Goal: Ask a question: Seek information or help from site administrators or community

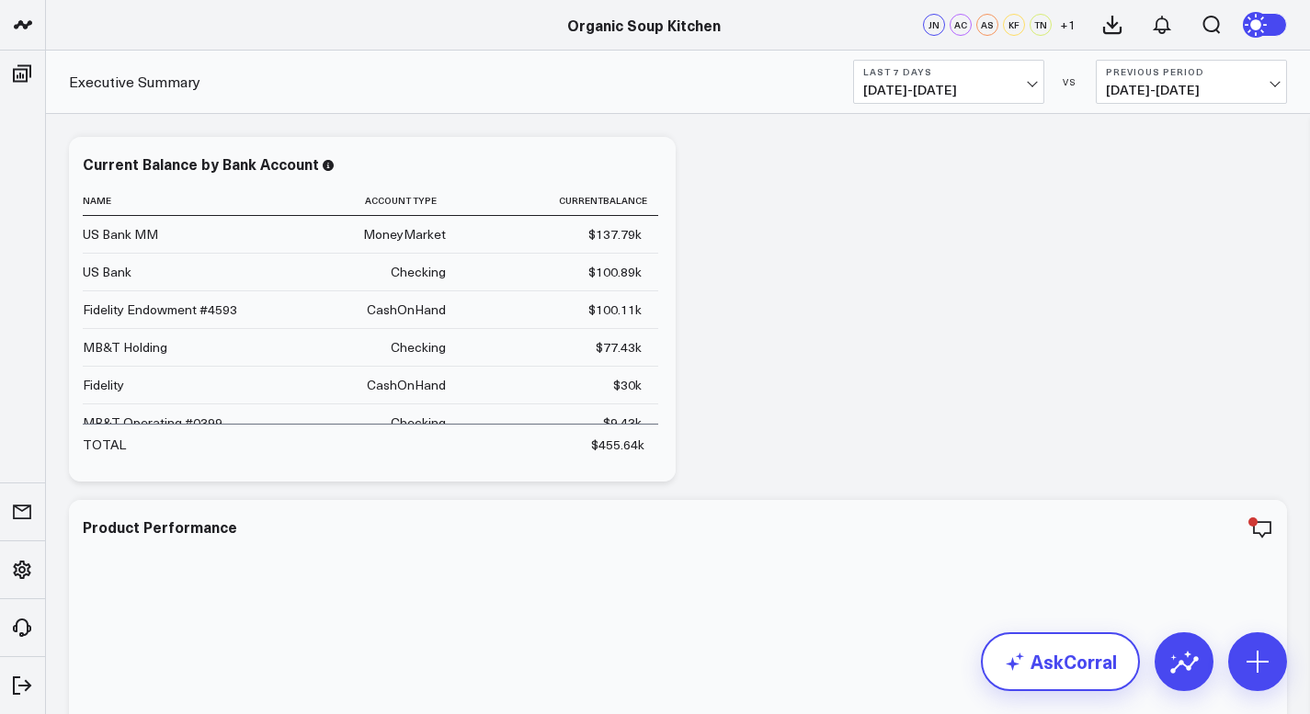
click at [1051, 670] on link "AskCorral" at bounding box center [1060, 661] width 159 height 59
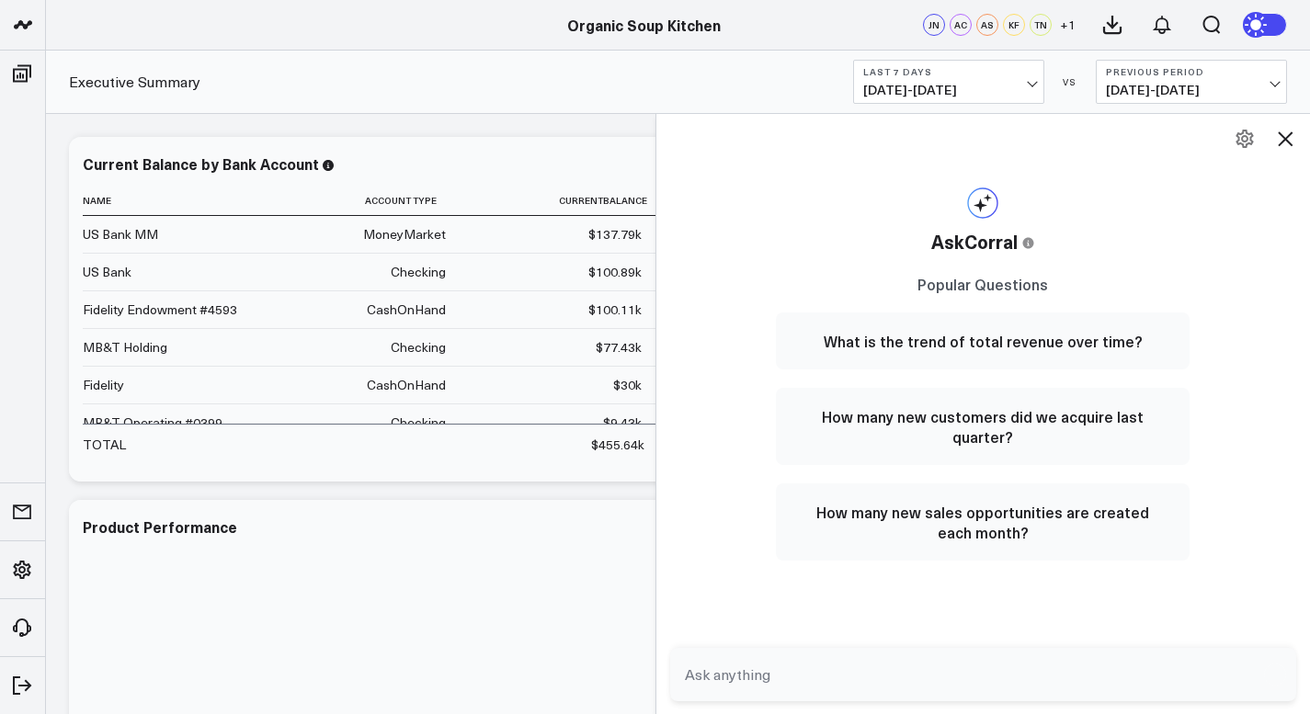
click at [692, 680] on textarea at bounding box center [967, 674] width 575 height 33
type textarea "what is our current bank balance"
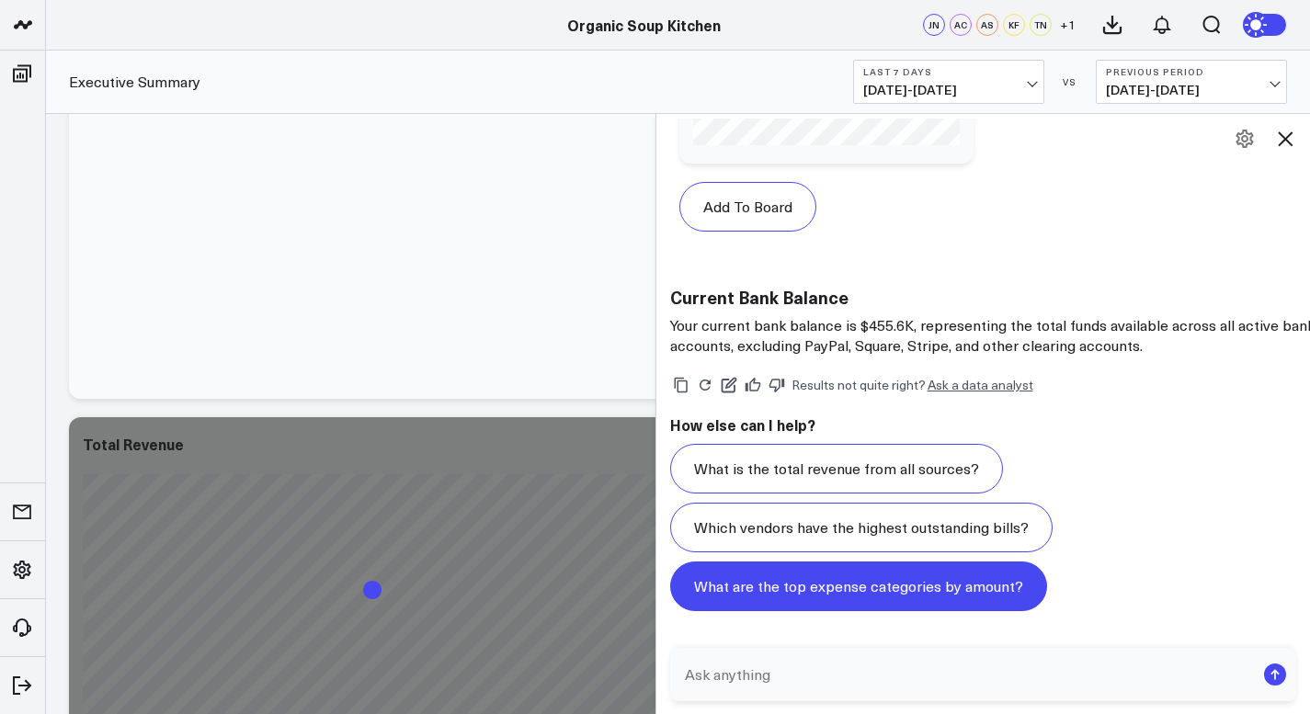
scroll to position [865, 0]
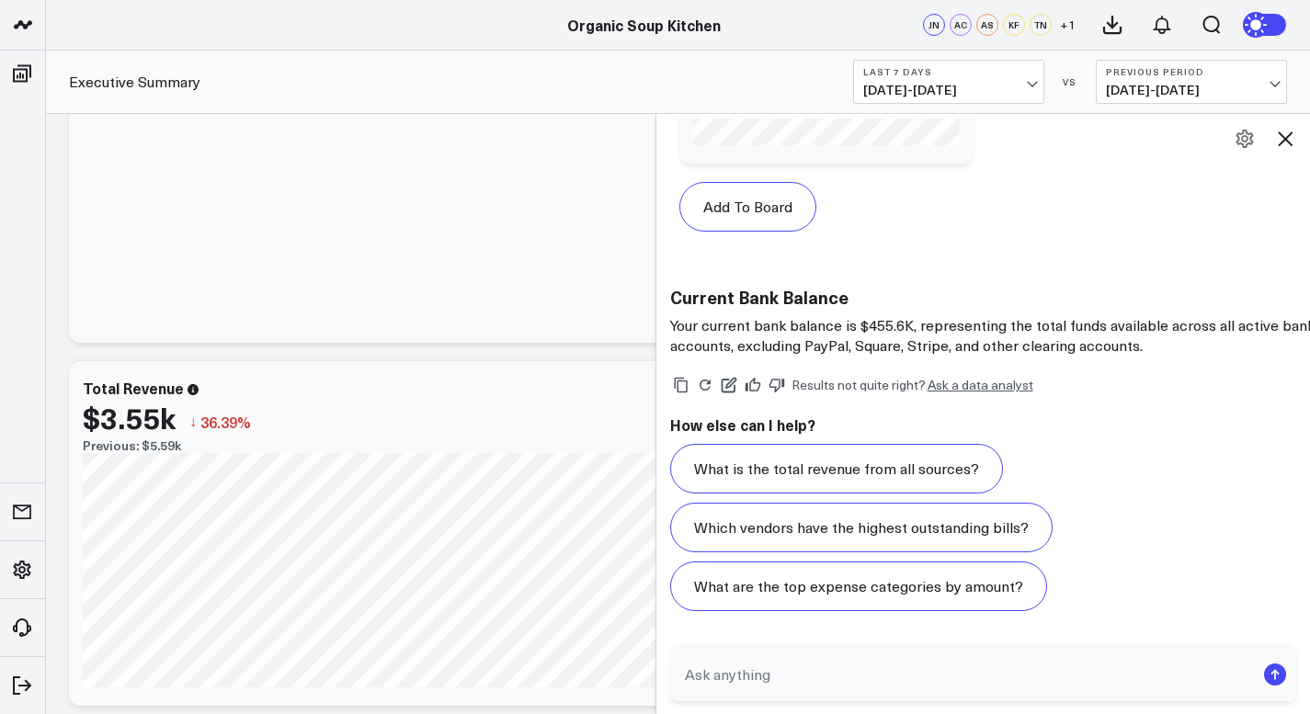
click at [688, 677] on textarea at bounding box center [967, 674] width 575 height 33
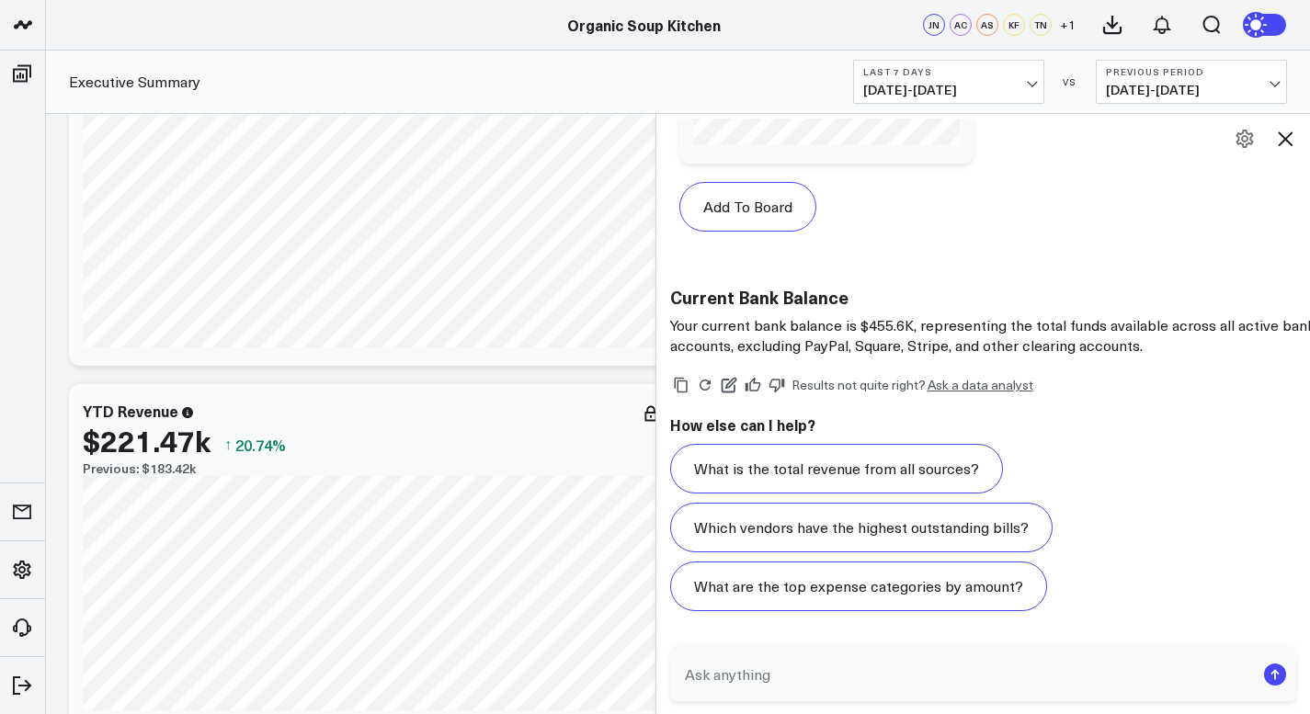
scroll to position [0, 0]
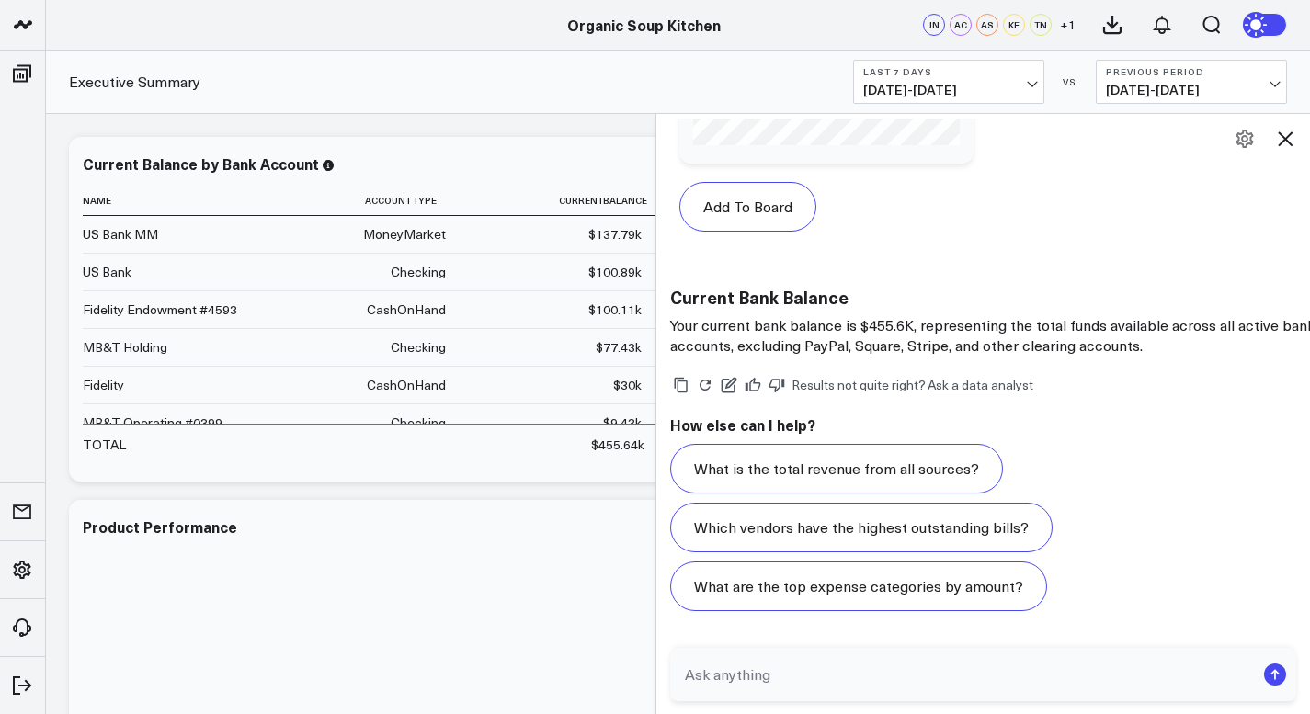
click at [694, 673] on textarea at bounding box center [967, 674] width 575 height 33
type textarea "h"
type textarea "my current bank balance seems to be frozen"
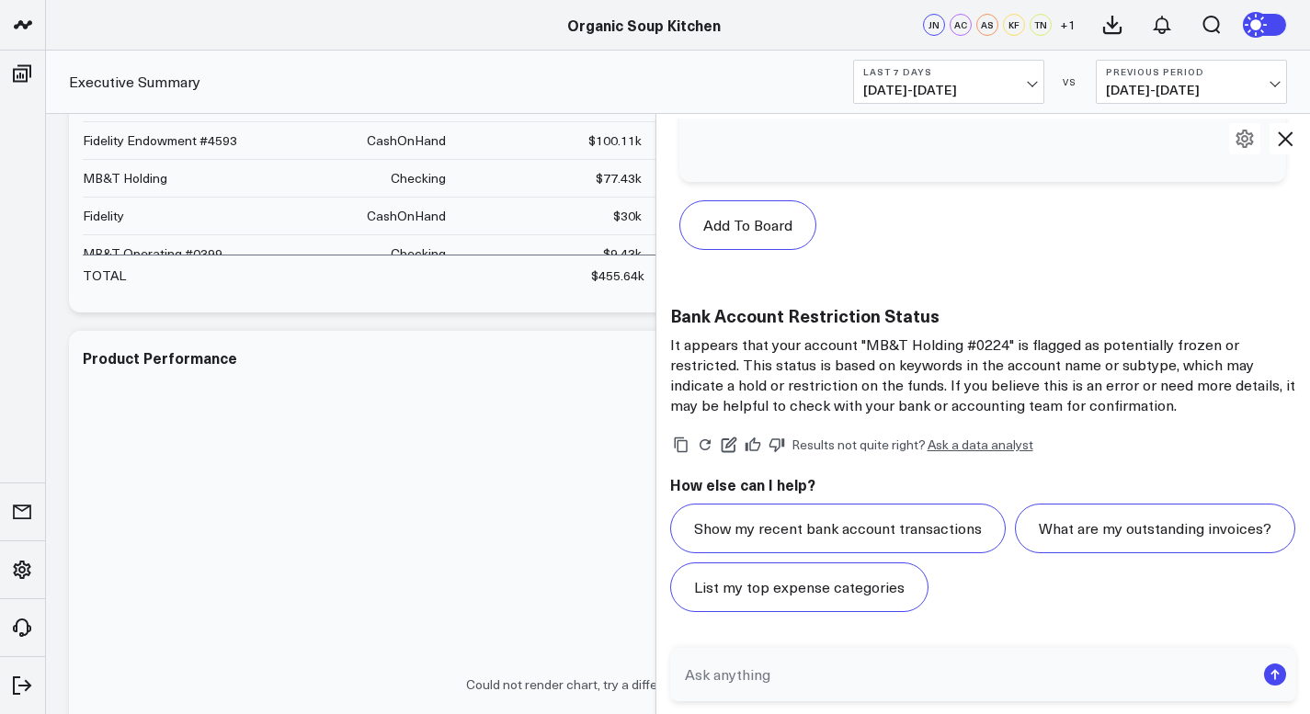
scroll to position [185, 0]
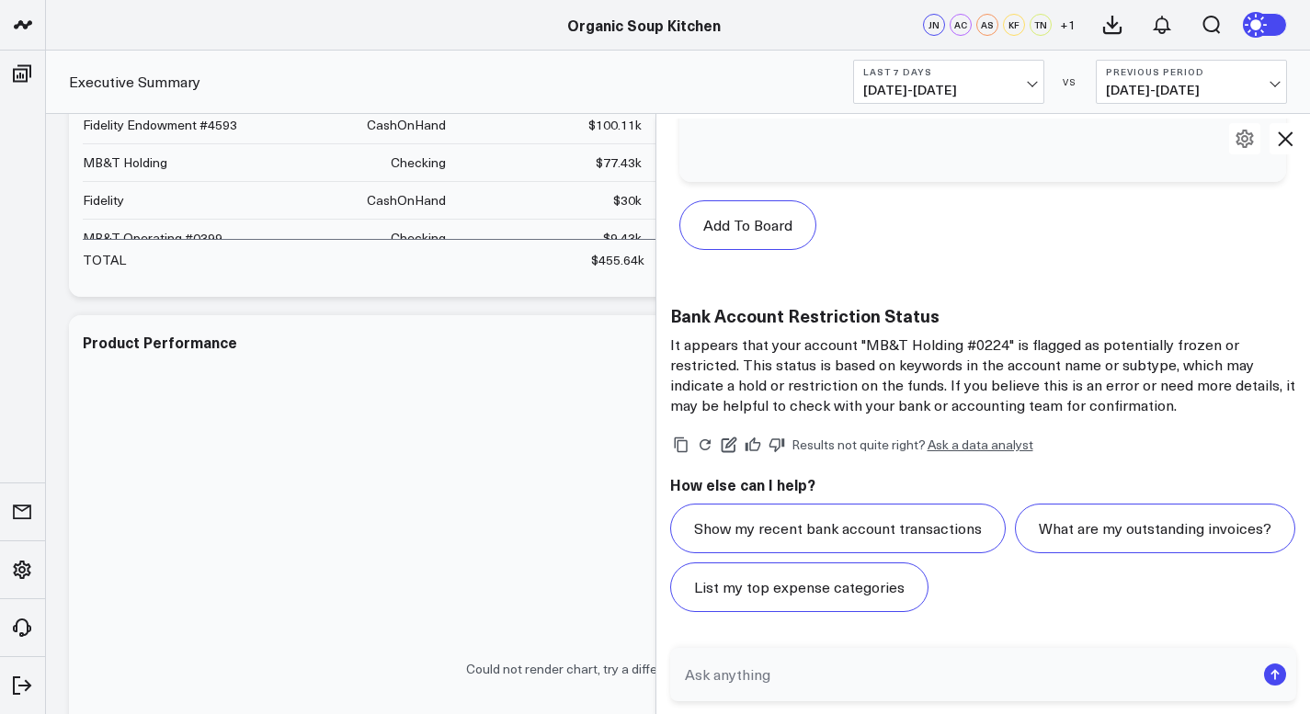
click at [701, 677] on textarea at bounding box center [967, 674] width 575 height 33
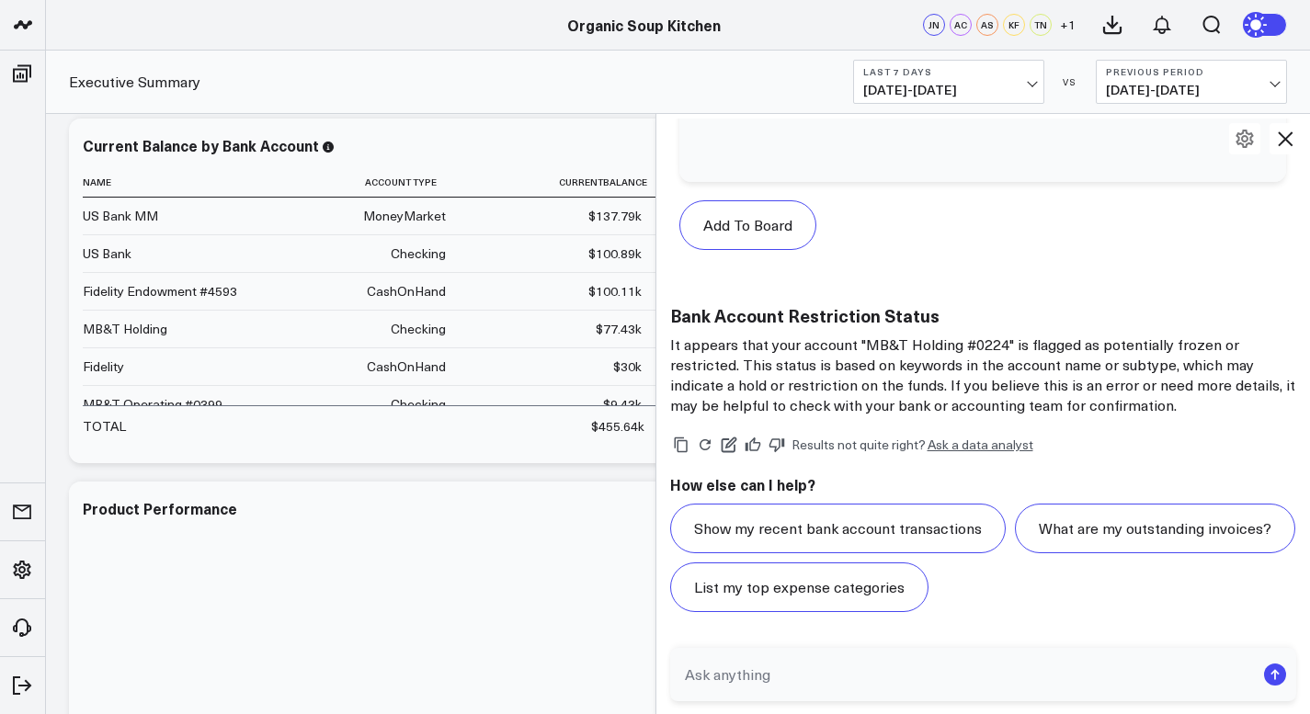
scroll to position [0, 0]
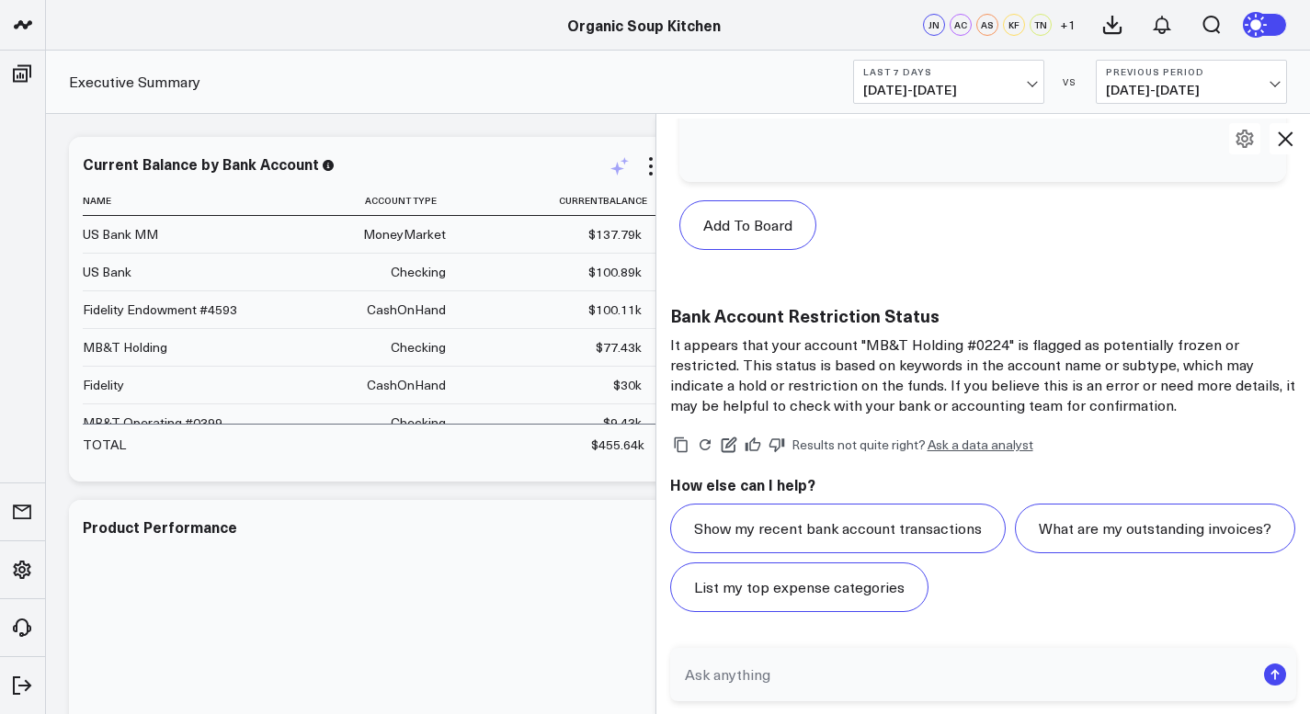
click at [618, 162] on icon at bounding box center [620, 166] width 22 height 22
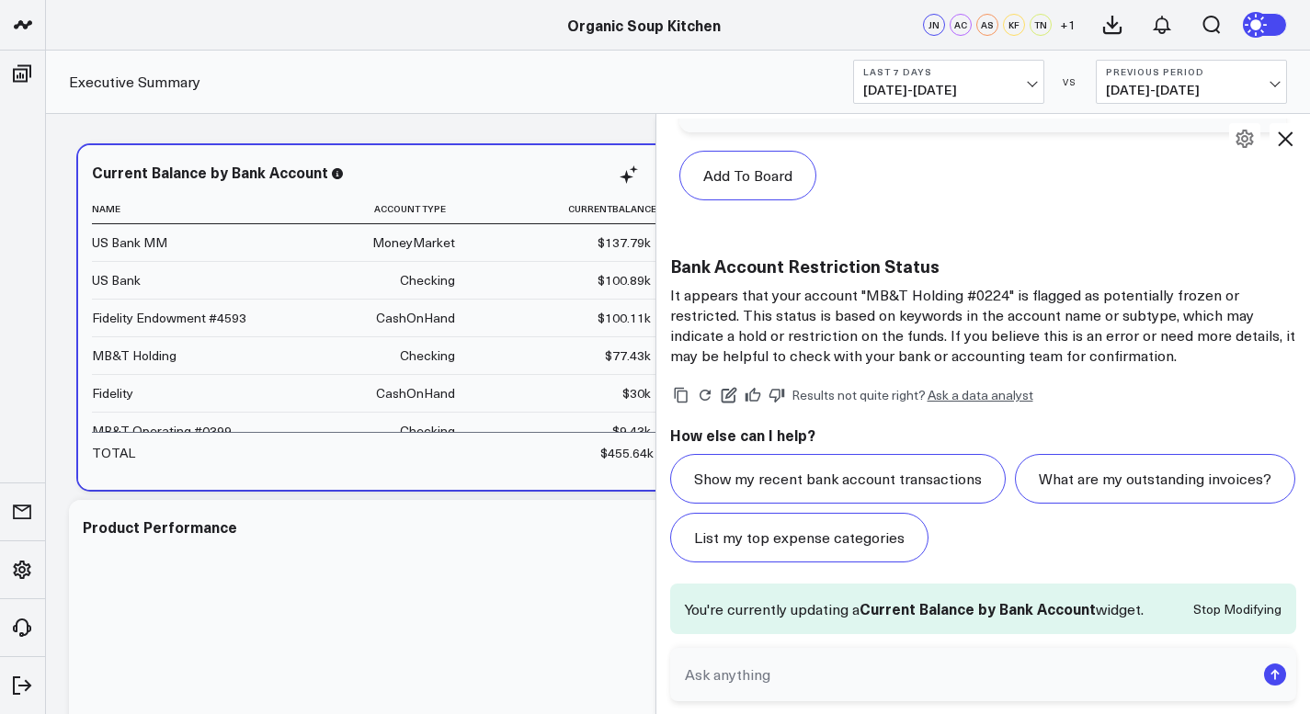
click at [630, 191] on div "Current Balance by Bank Account Name Account Type Currentbalance US Bank MM Mon…" at bounding box center [381, 318] width 579 height 308
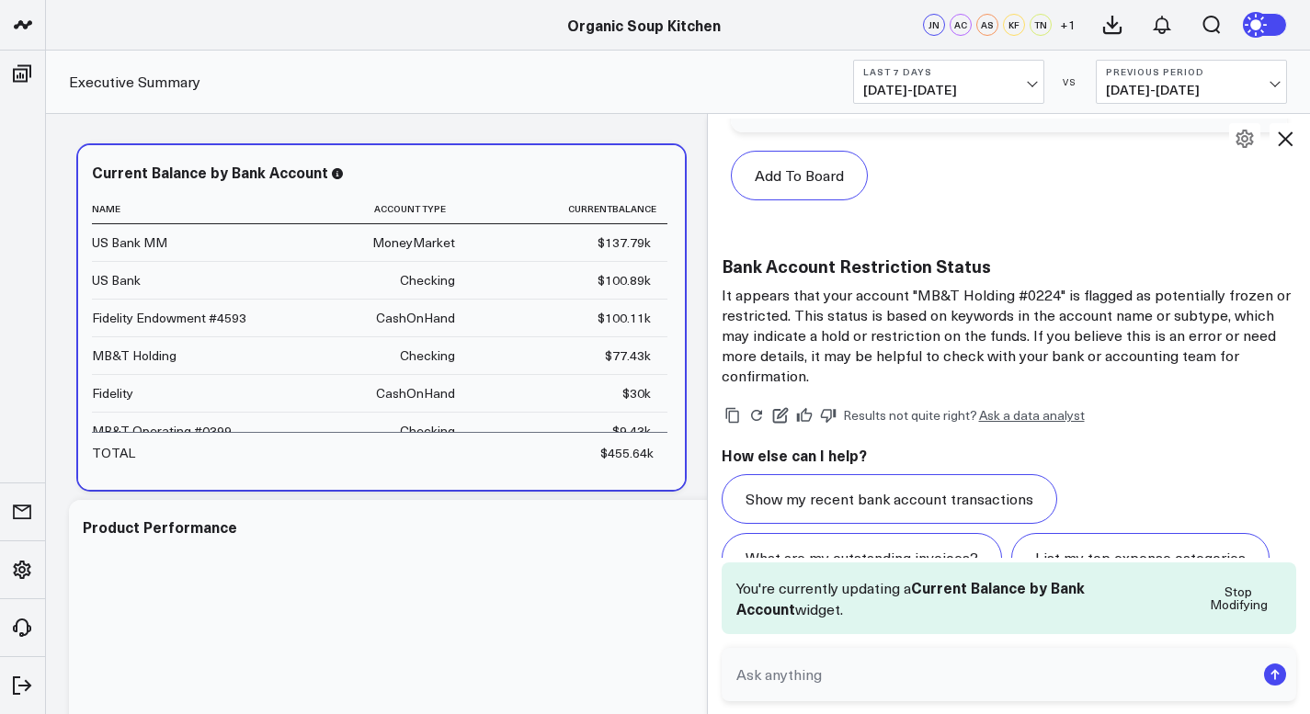
scroll to position [3152, 0]
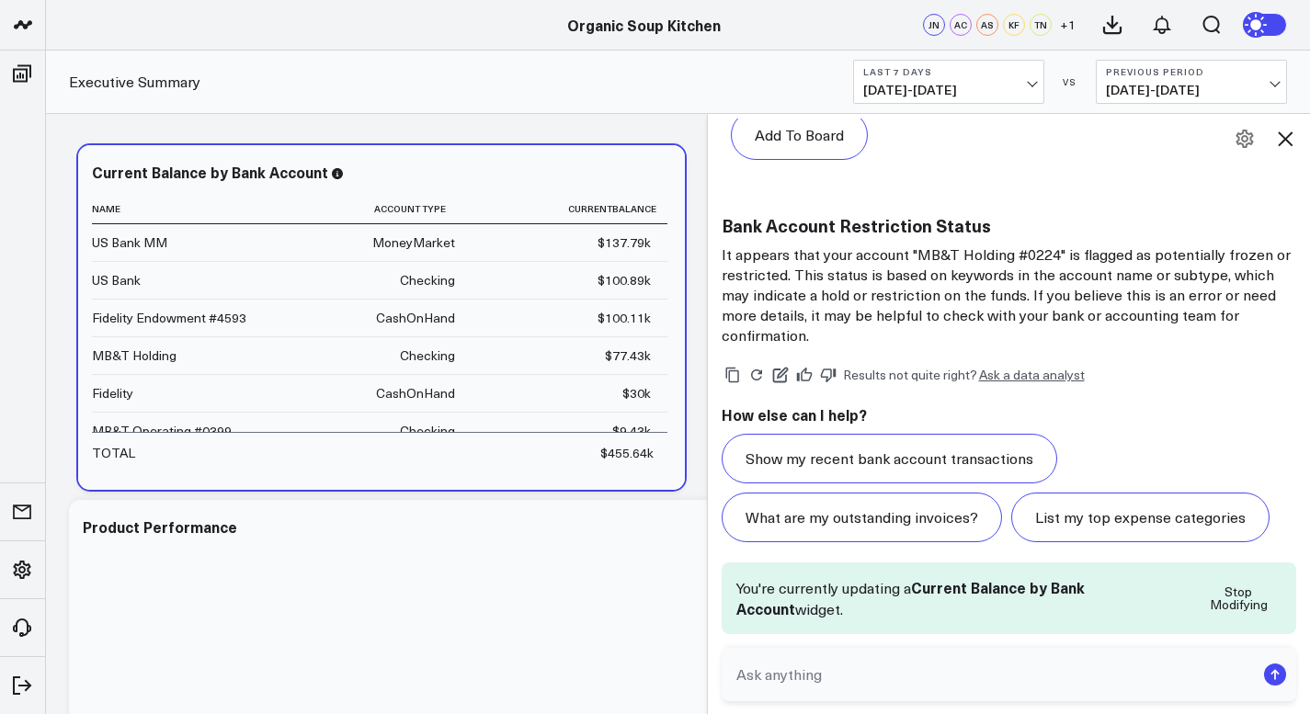
drag, startPoint x: 661, startPoint y: 188, endPoint x: 712, endPoint y: 186, distance: 51.5
click at [711, 186] on div at bounding box center [706, 413] width 9 height 601
click at [658, 170] on icon at bounding box center [660, 175] width 22 height 22
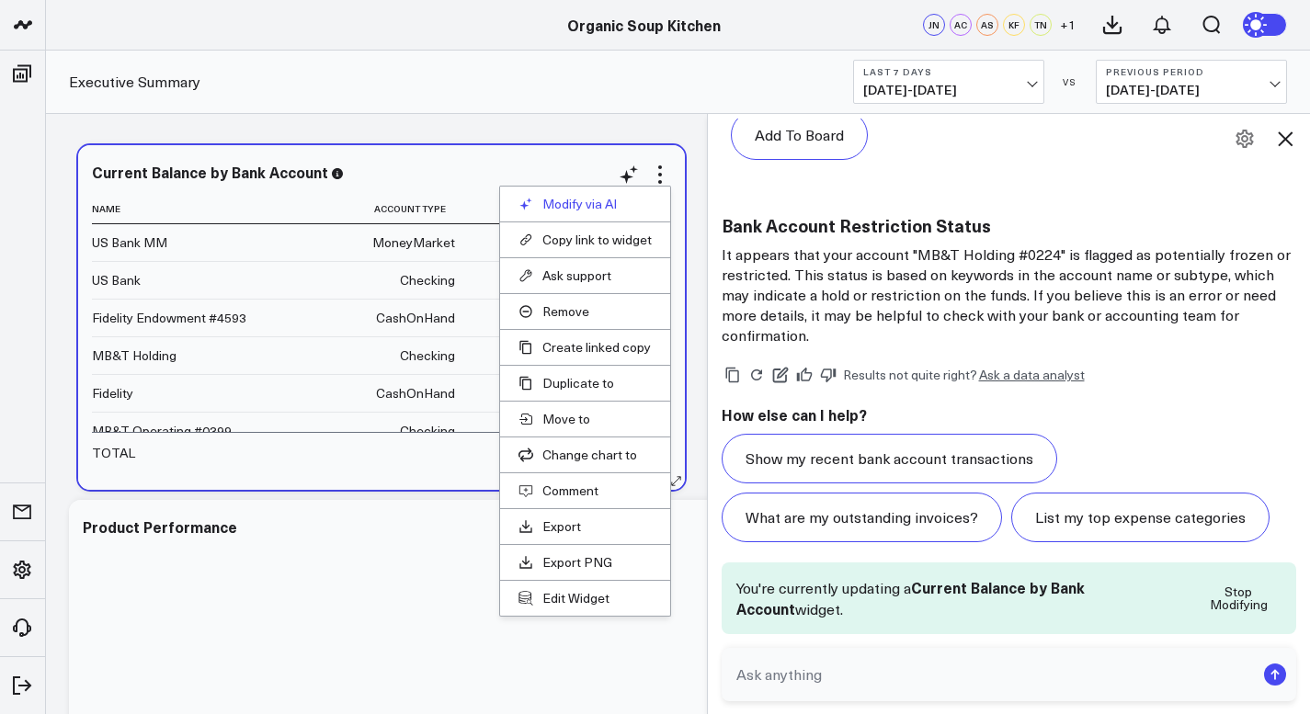
click at [609, 199] on button "Modify via AI" at bounding box center [584, 204] width 133 height 17
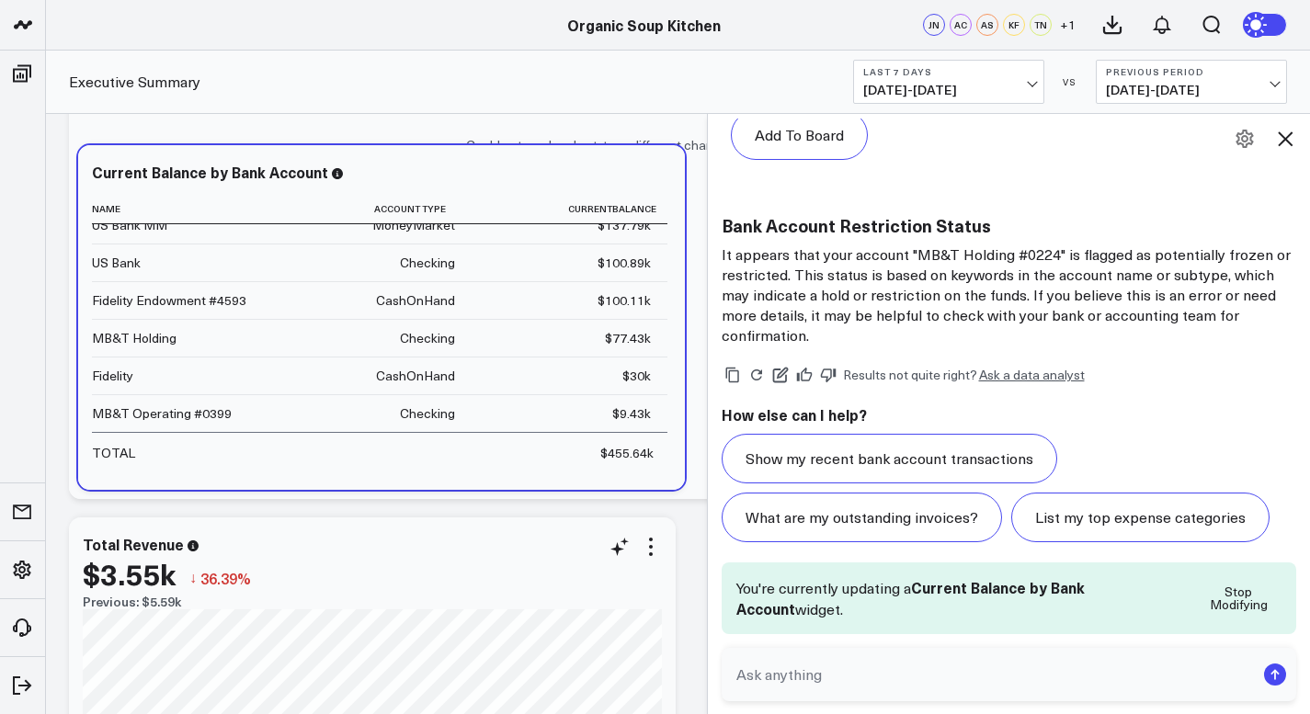
scroll to position [708, 0]
click at [167, 585] on div "$3.55k" at bounding box center [129, 574] width 93 height 33
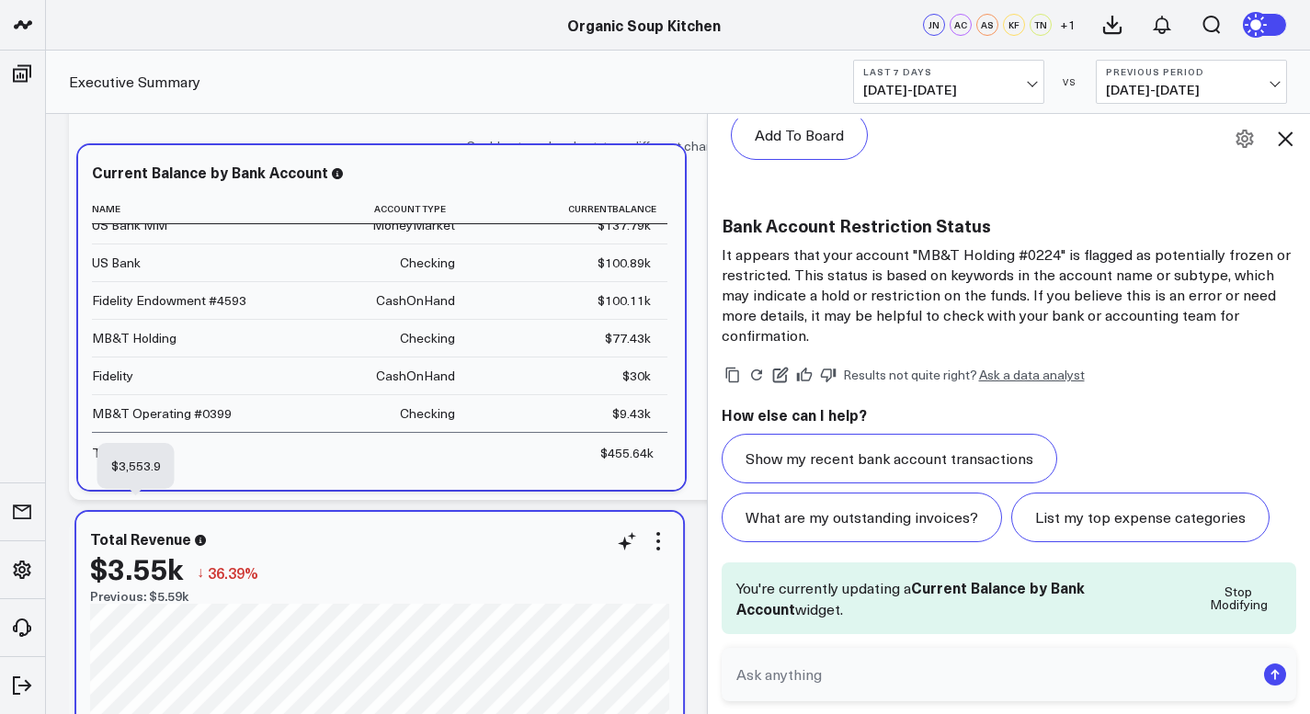
drag, startPoint x: 167, startPoint y: 585, endPoint x: 175, endPoint y: 578, distance: 9.8
click at [175, 578] on div "$3.55k" at bounding box center [136, 568] width 93 height 33
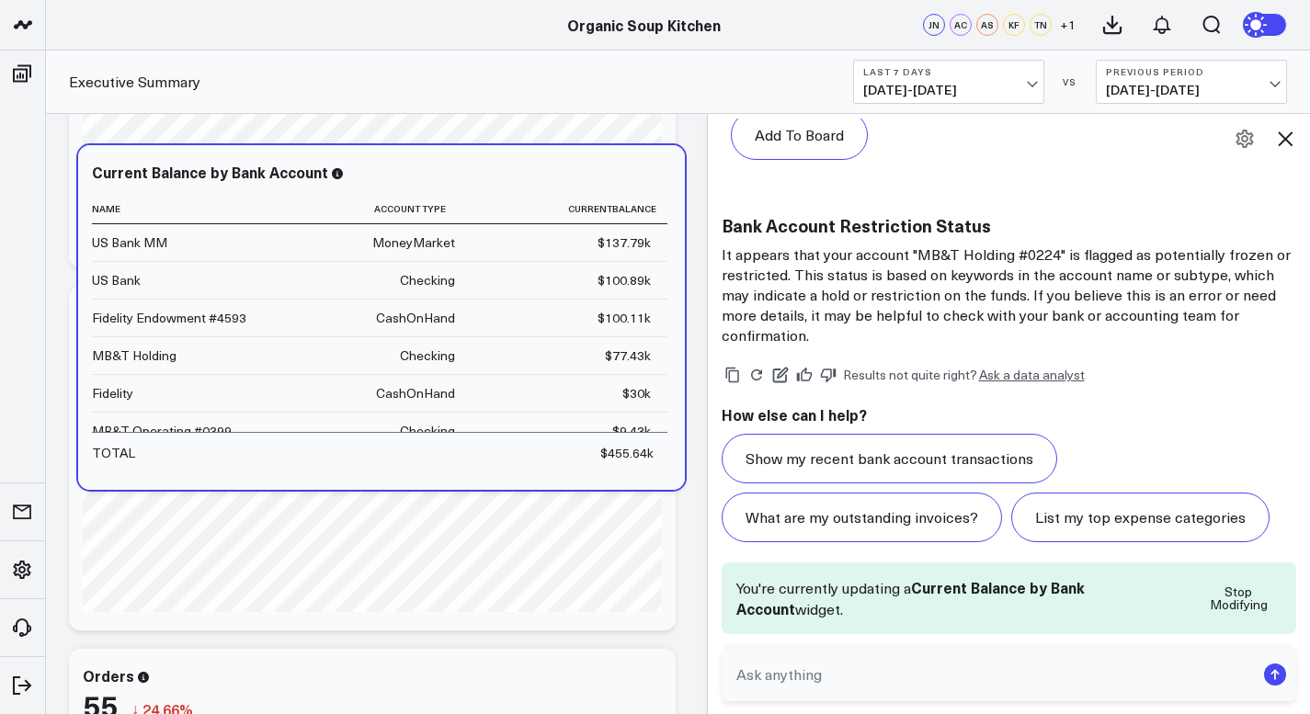
scroll to position [1305, 0]
click at [706, 81] on div "Executive Summary Last 7 Days 08/22/25 - 08/28/25 VS Previous Period 08/15/25 -…" at bounding box center [678, 82] width 1264 height 63
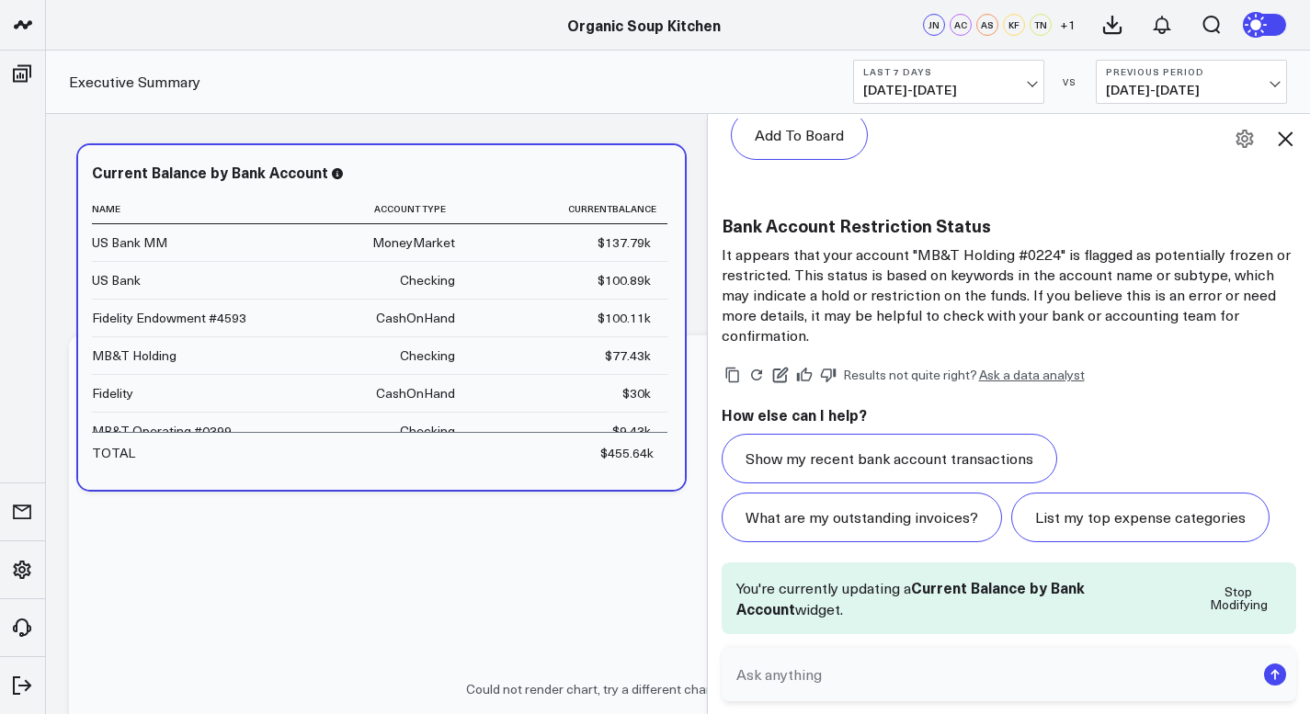
scroll to position [161, 0]
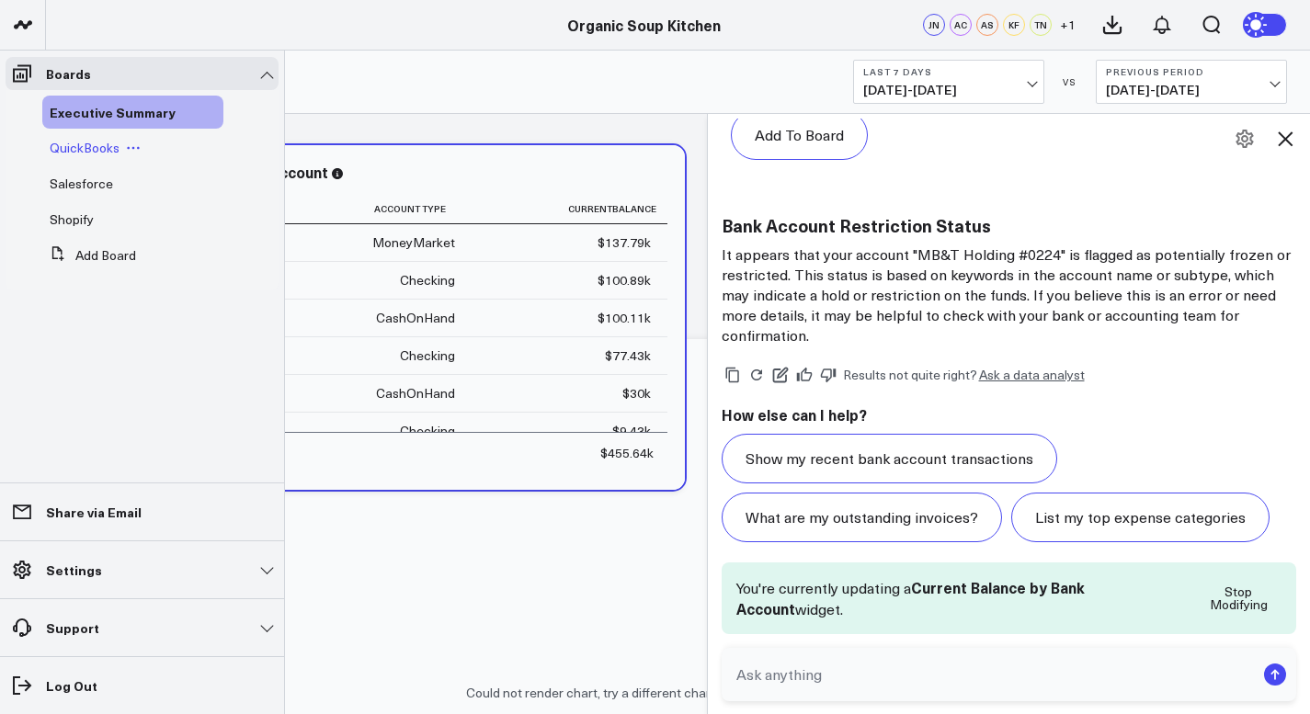
click at [109, 149] on span "QuickBooks" at bounding box center [85, 147] width 70 height 17
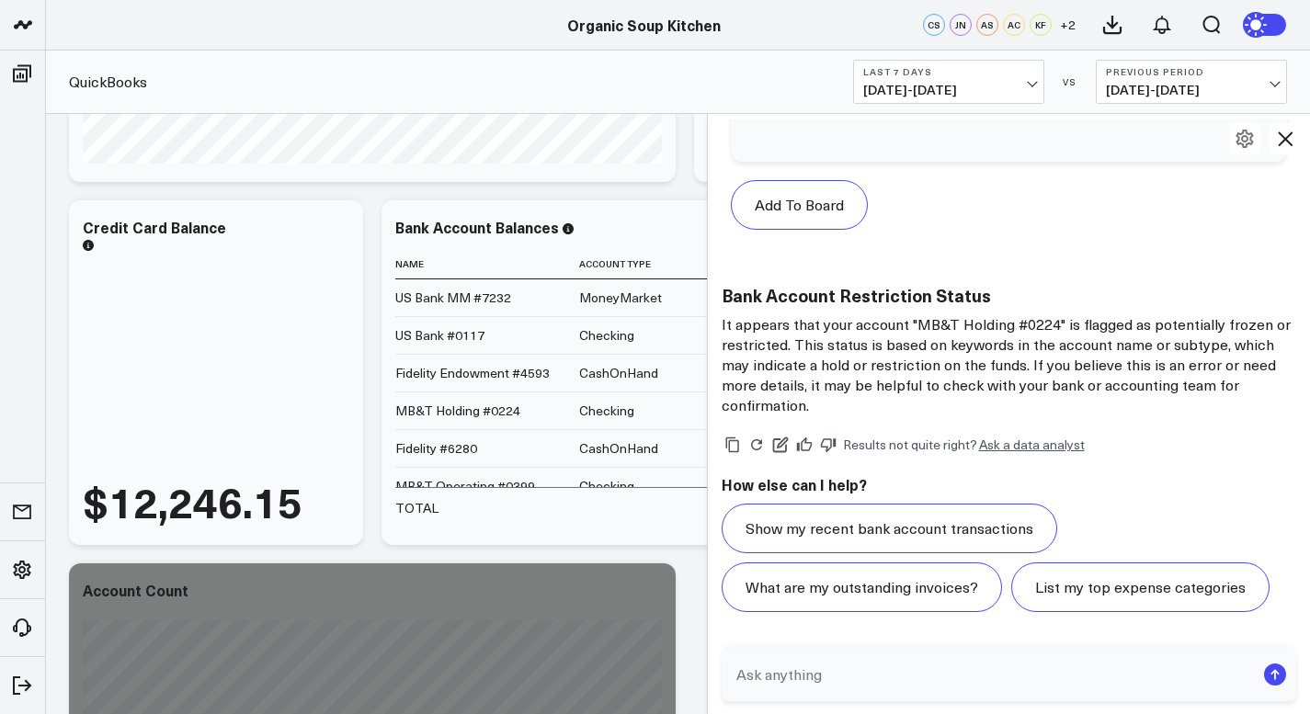
scroll to position [347, 0]
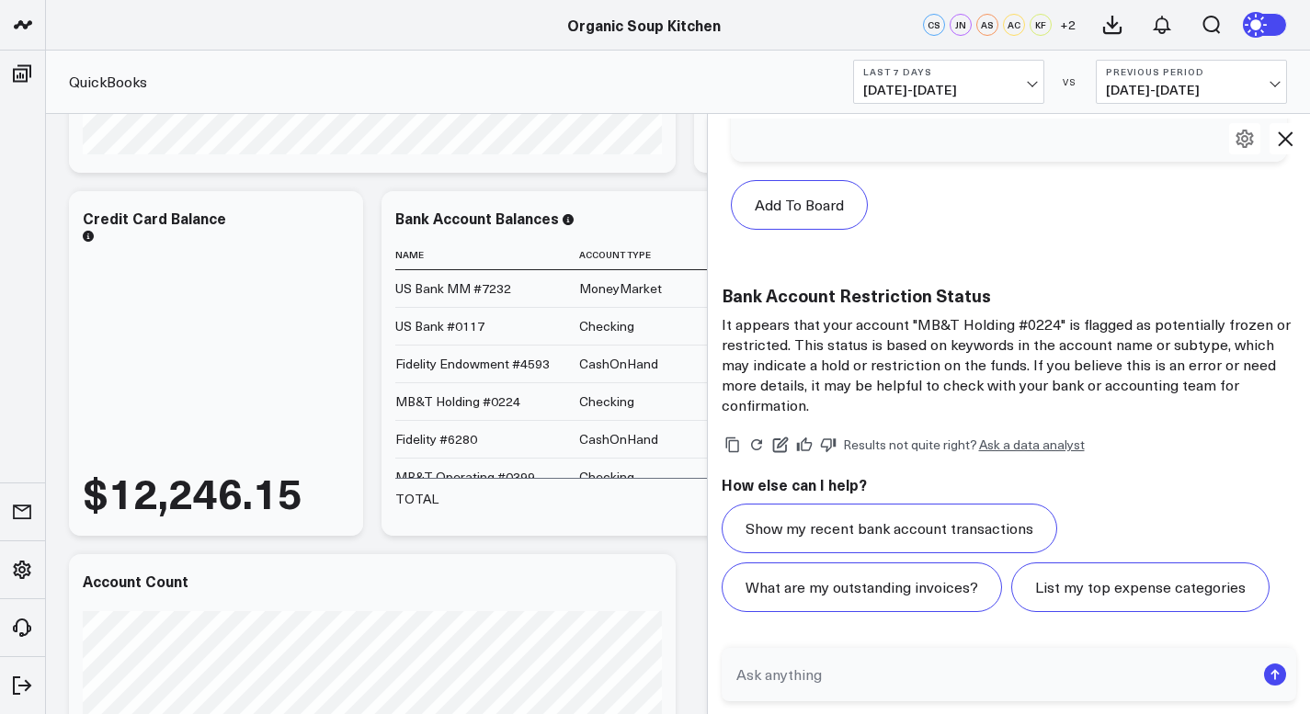
click at [505, 222] on div "Bank Account Balances" at bounding box center [477, 218] width 164 height 20
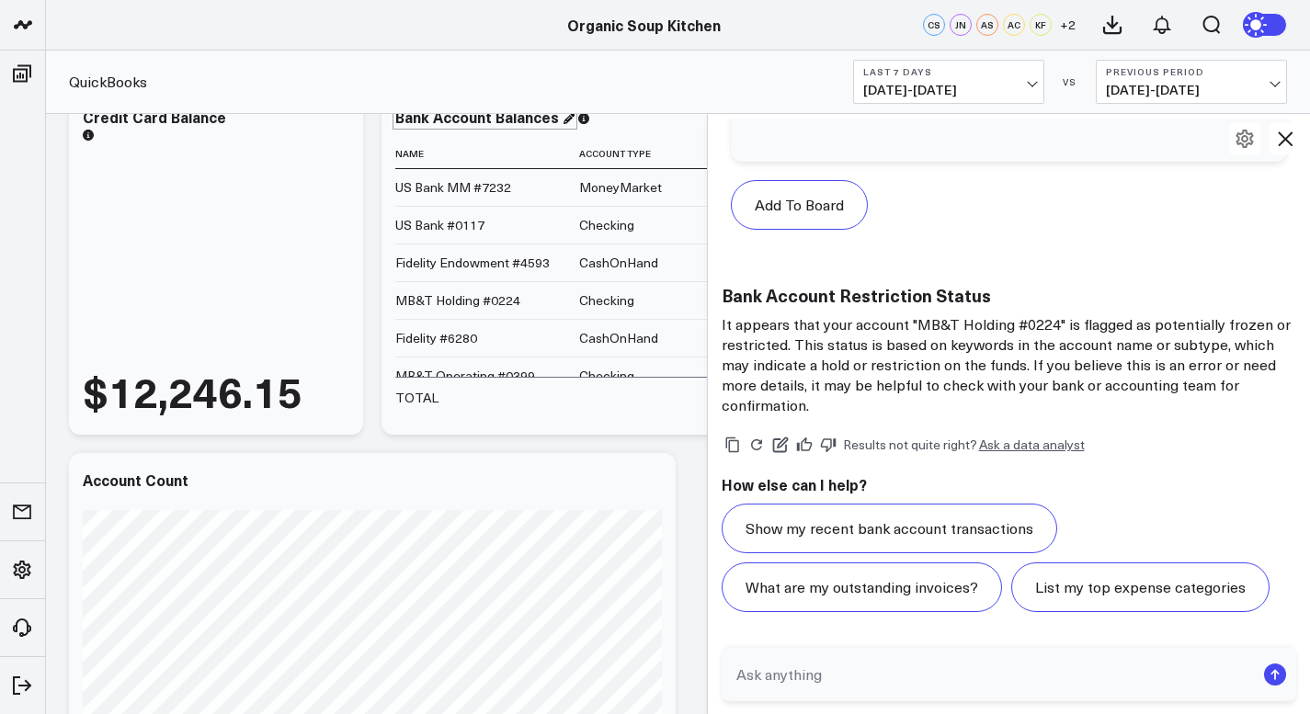
scroll to position [17, 0]
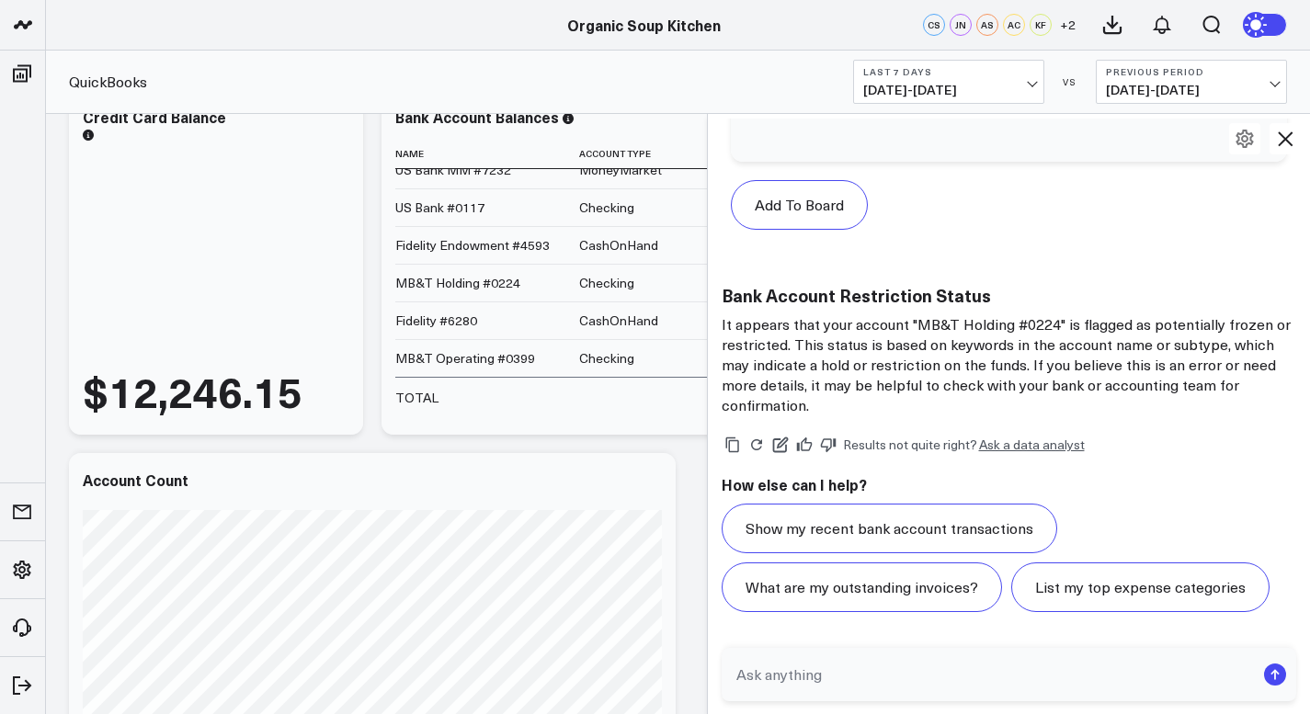
click at [436, 411] on td "TOTAL" at bounding box center [487, 397] width 184 height 40
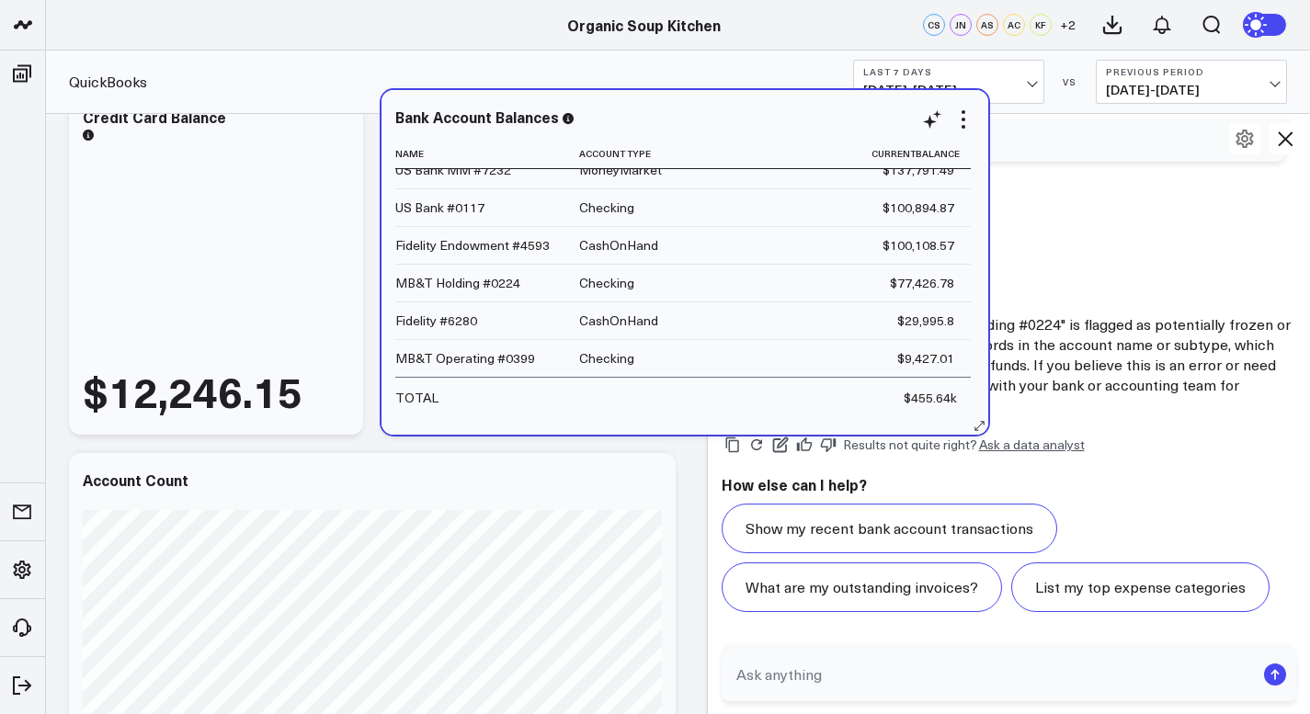
click at [436, 411] on td "TOTAL" at bounding box center [487, 397] width 184 height 40
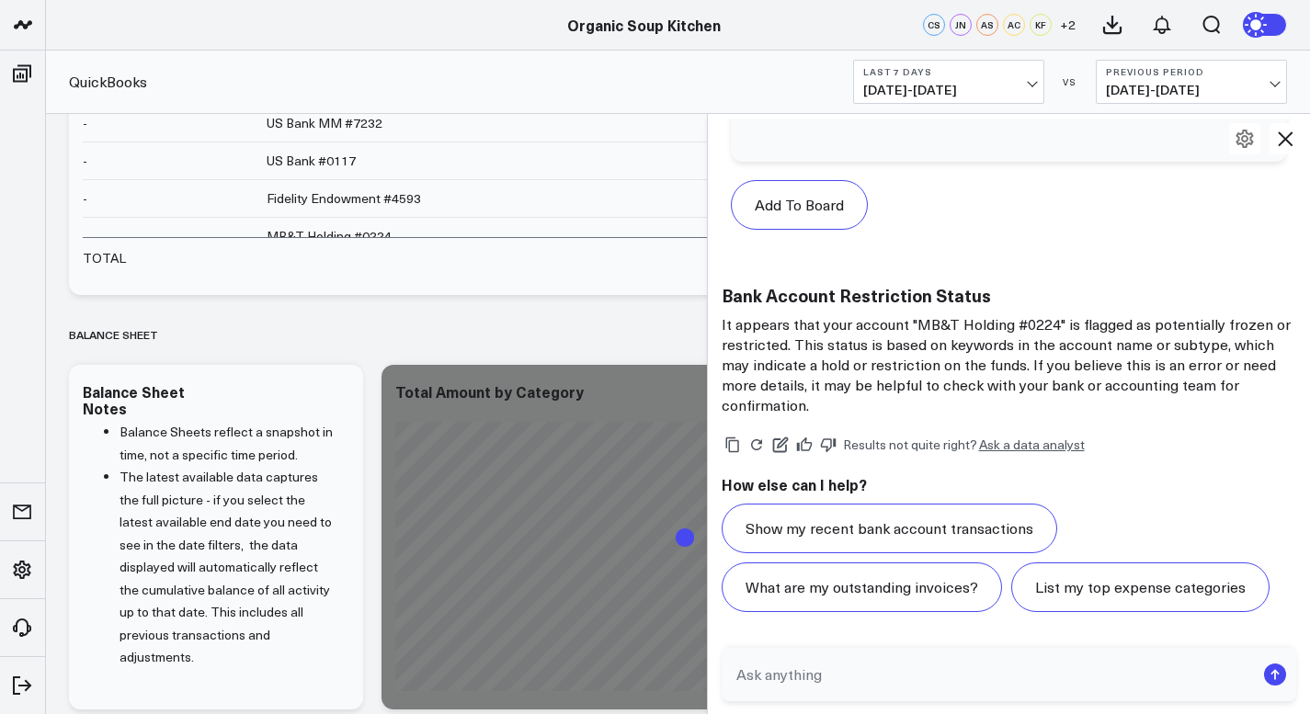
scroll to position [1304, 0]
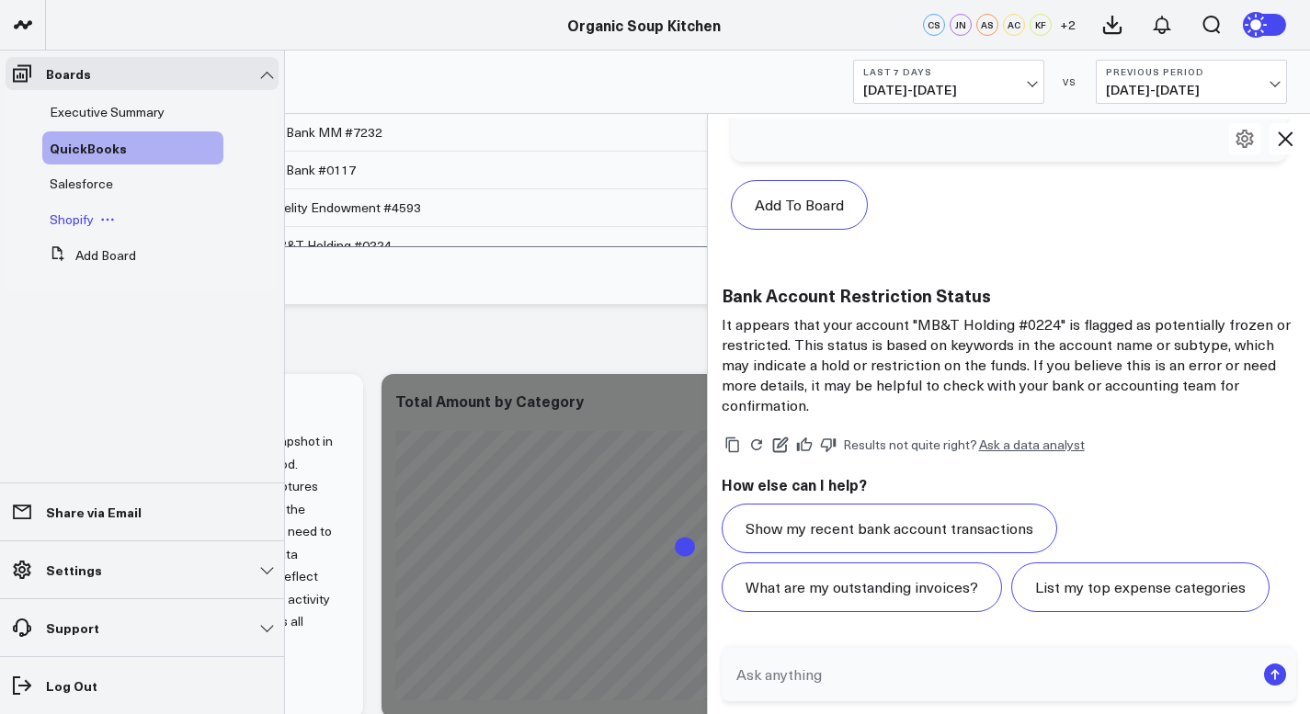
click at [78, 221] on span "Shopify" at bounding box center [72, 218] width 44 height 17
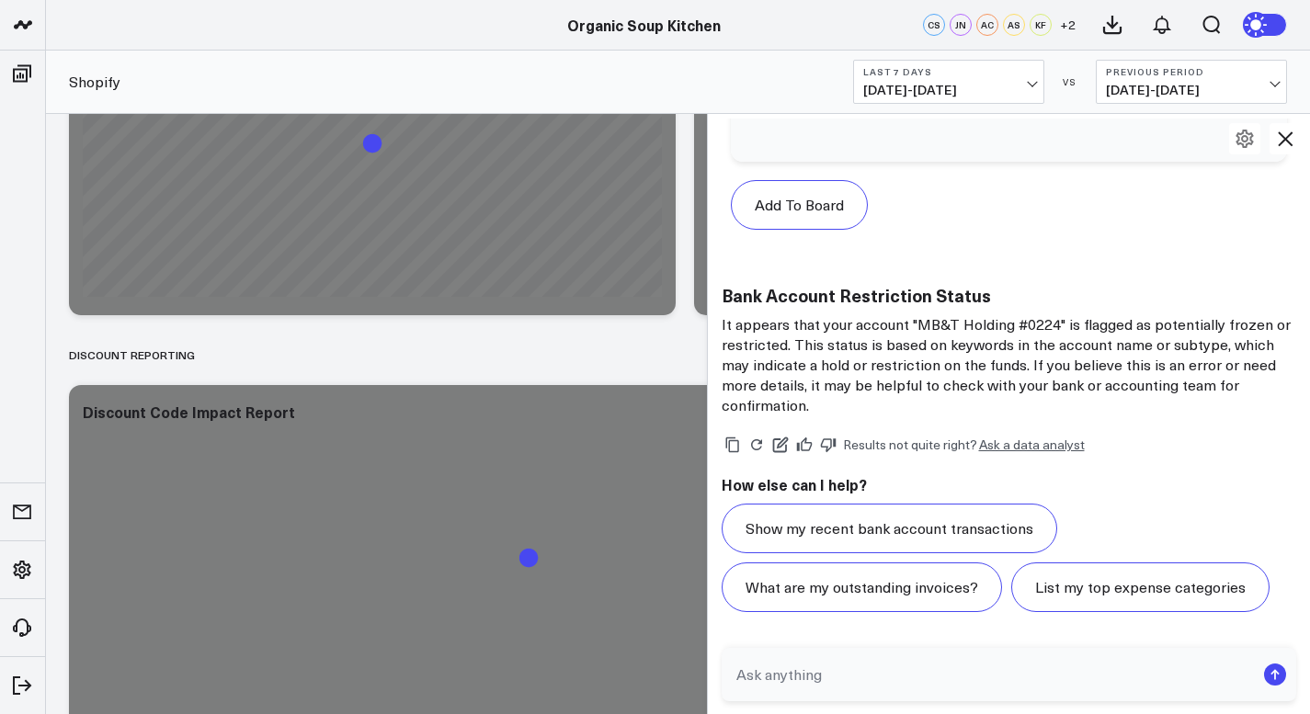
scroll to position [1294, 0]
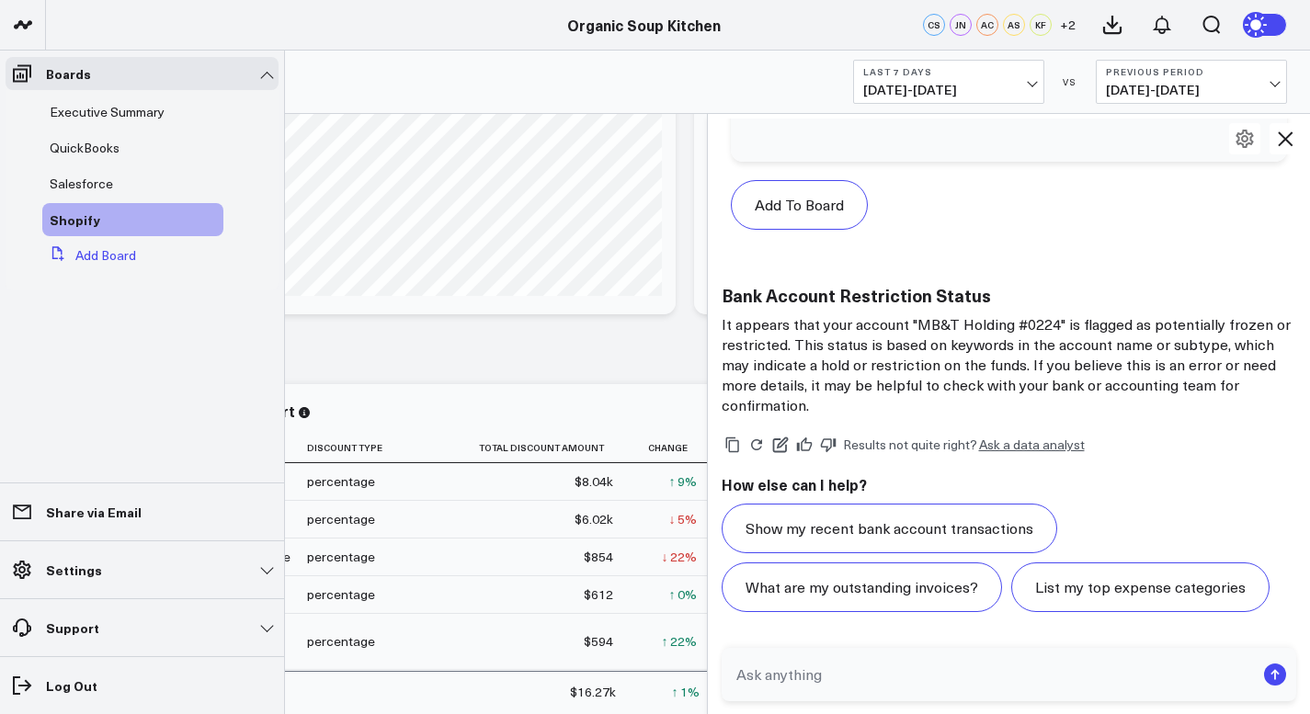
click at [85, 258] on button "Add Board" at bounding box center [89, 255] width 94 height 33
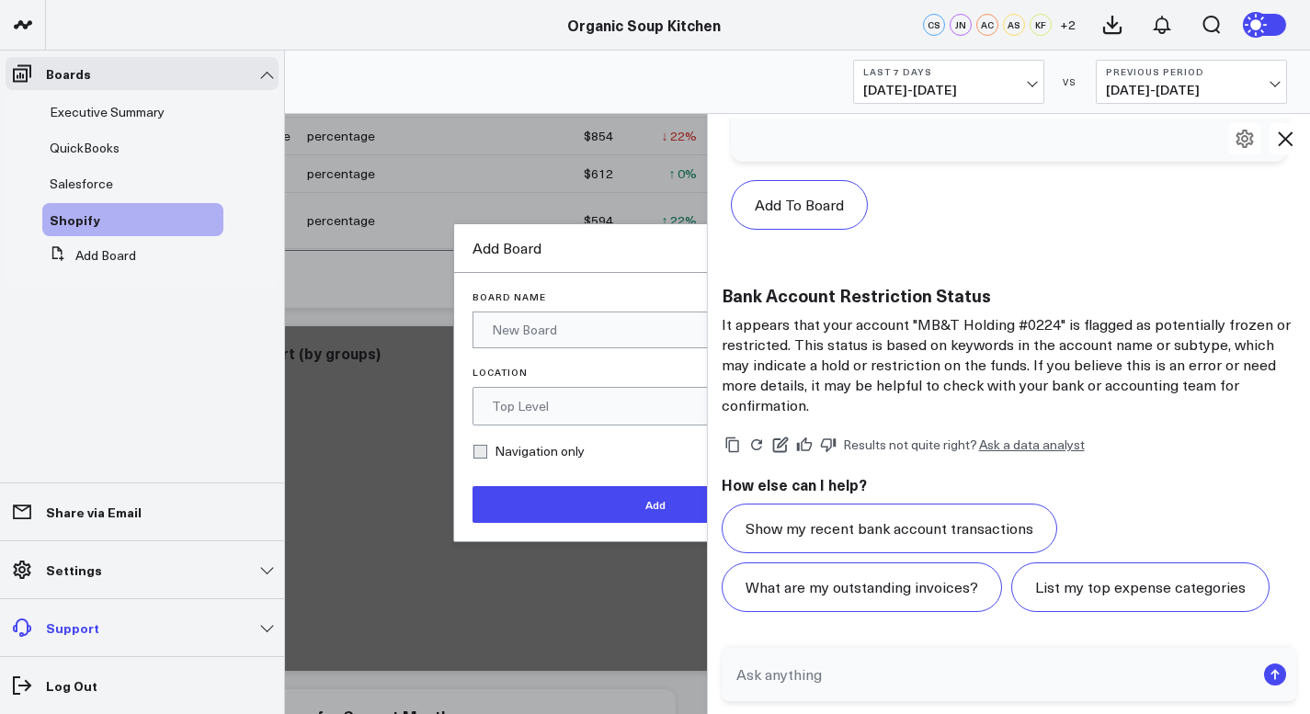
scroll to position [1717, 0]
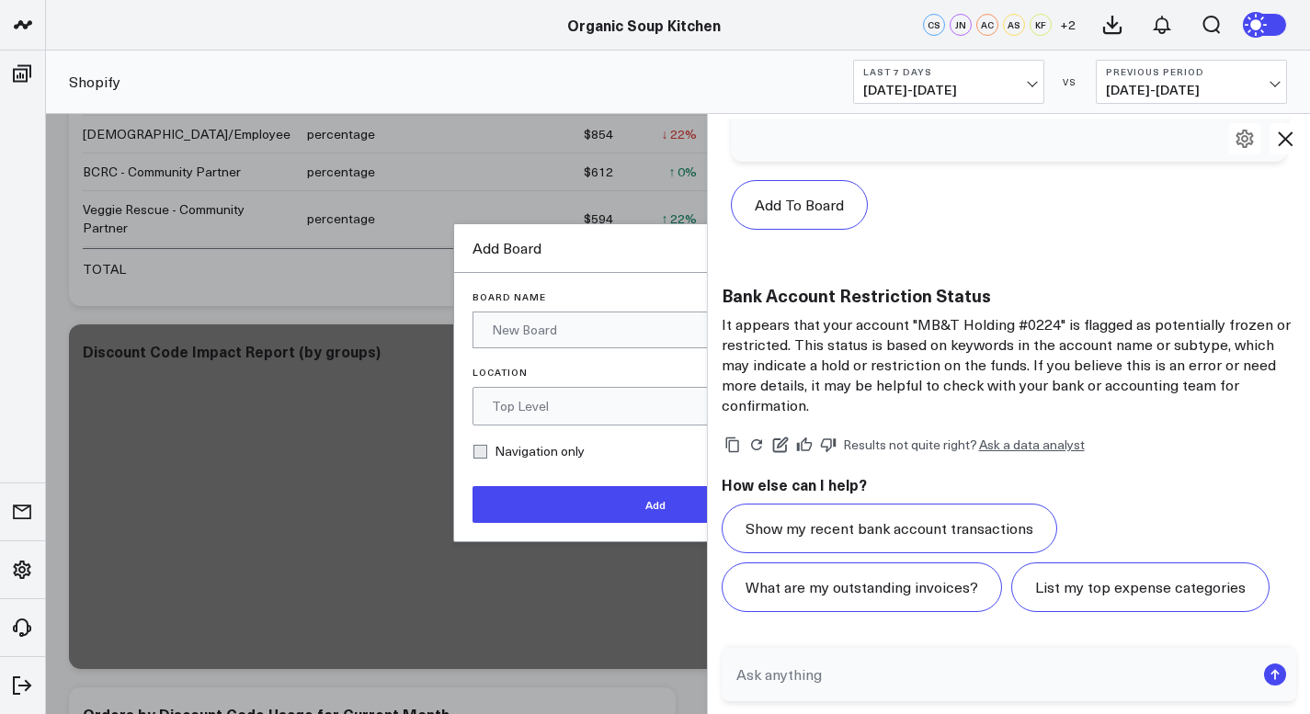
click at [1120, 494] on div "How else can I help? Show my recent bank account transactions What are my outst…" at bounding box center [1009, 543] width 575 height 138
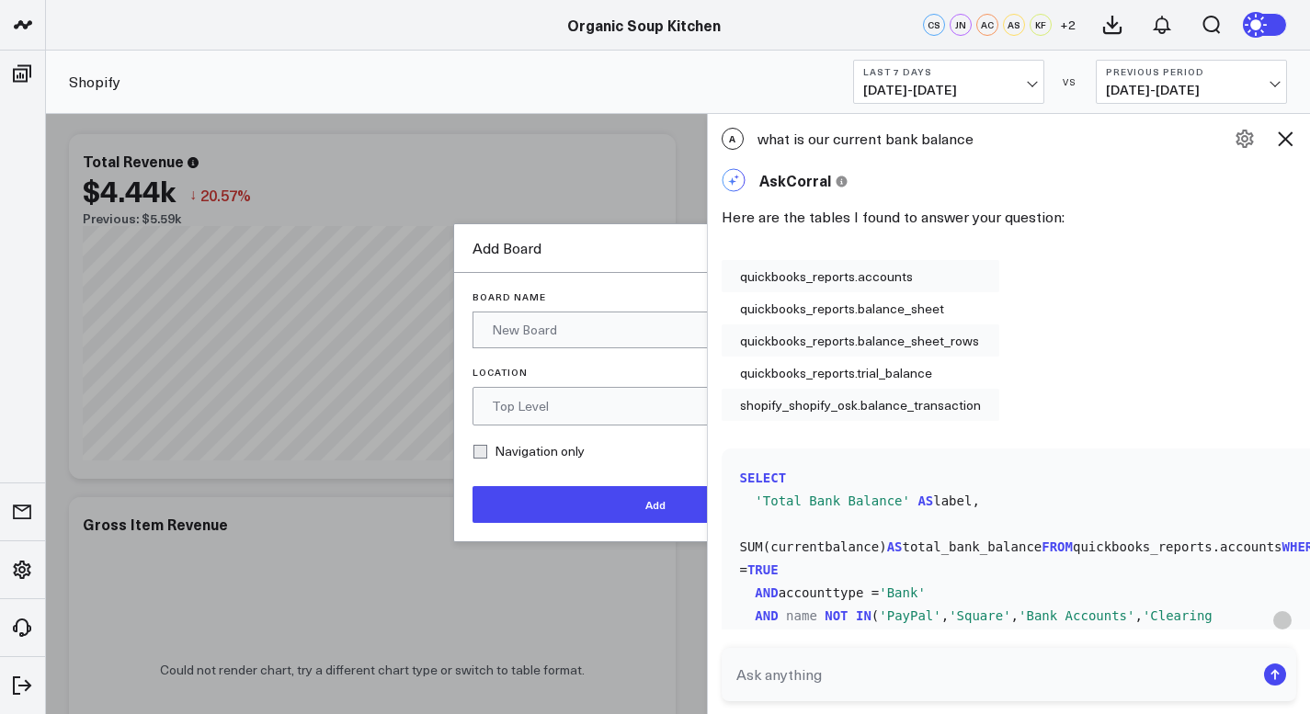
scroll to position [0, 0]
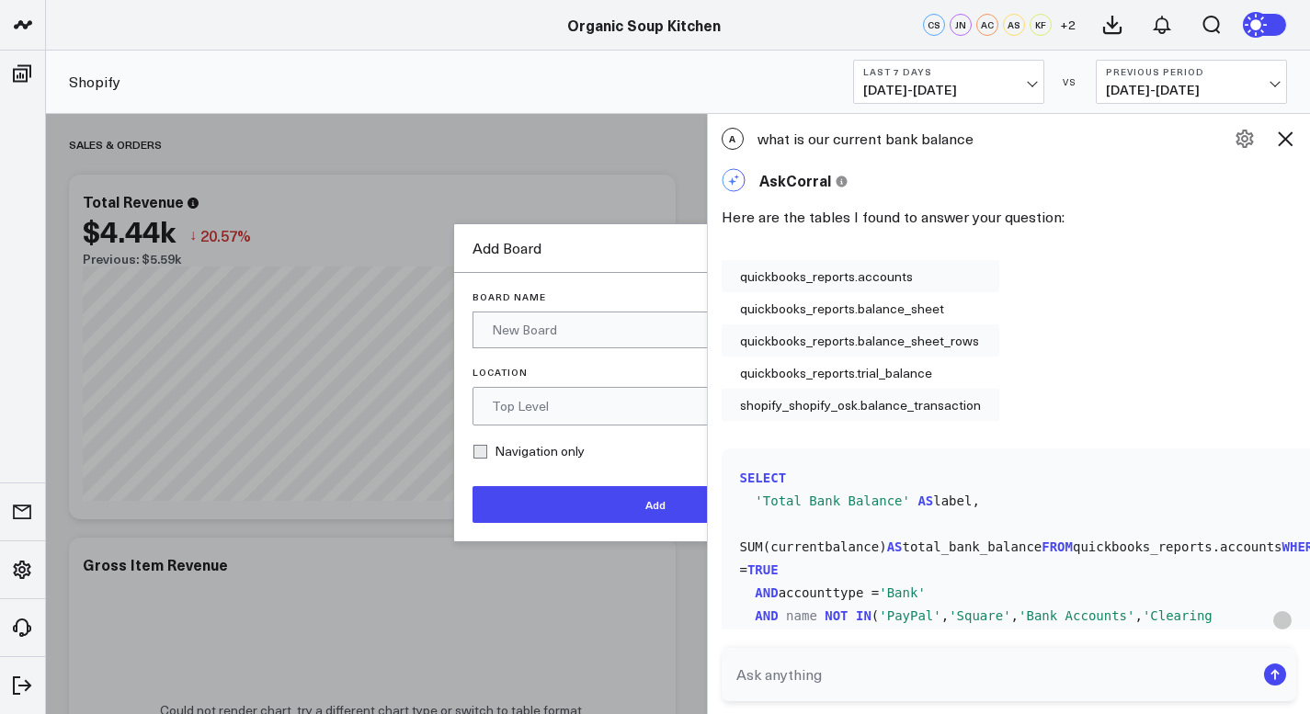
click at [1120, 494] on code "SELECT 'Total Bank Balance' AS label, SUM(currentbalance) AS total_bank_balance…" at bounding box center [1054, 559] width 628 height 184
click at [1286, 132] on icon at bounding box center [1285, 139] width 22 height 22
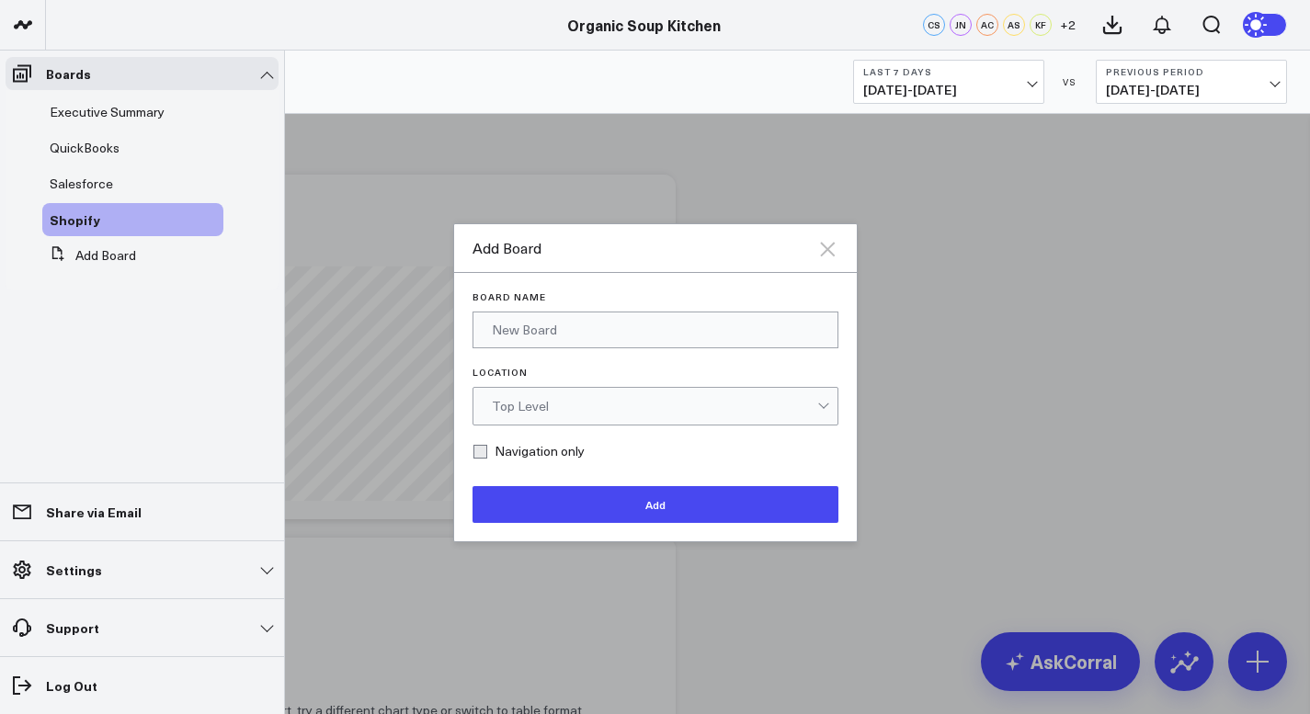
click at [825, 242] on icon "Close" at bounding box center [827, 249] width 22 height 22
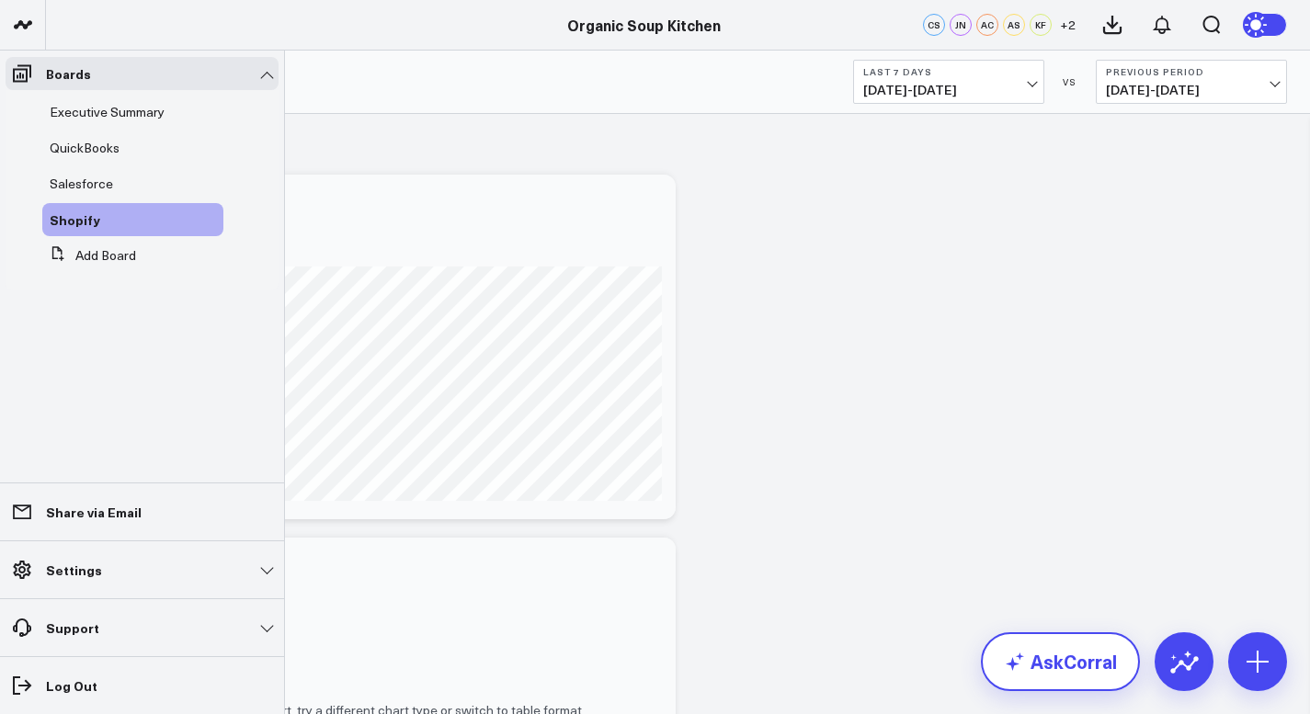
click at [1028, 673] on link "AskCorral" at bounding box center [1060, 661] width 159 height 59
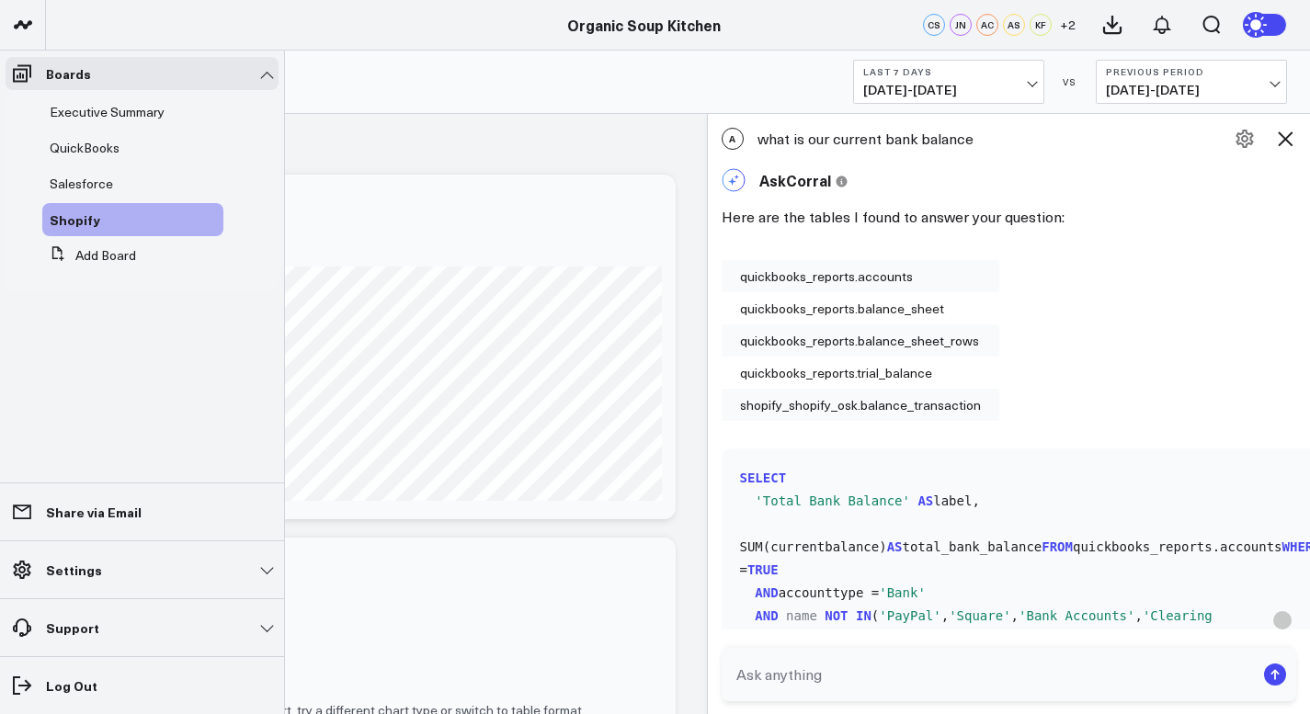
click at [749, 672] on textarea at bounding box center [994, 674] width 524 height 33
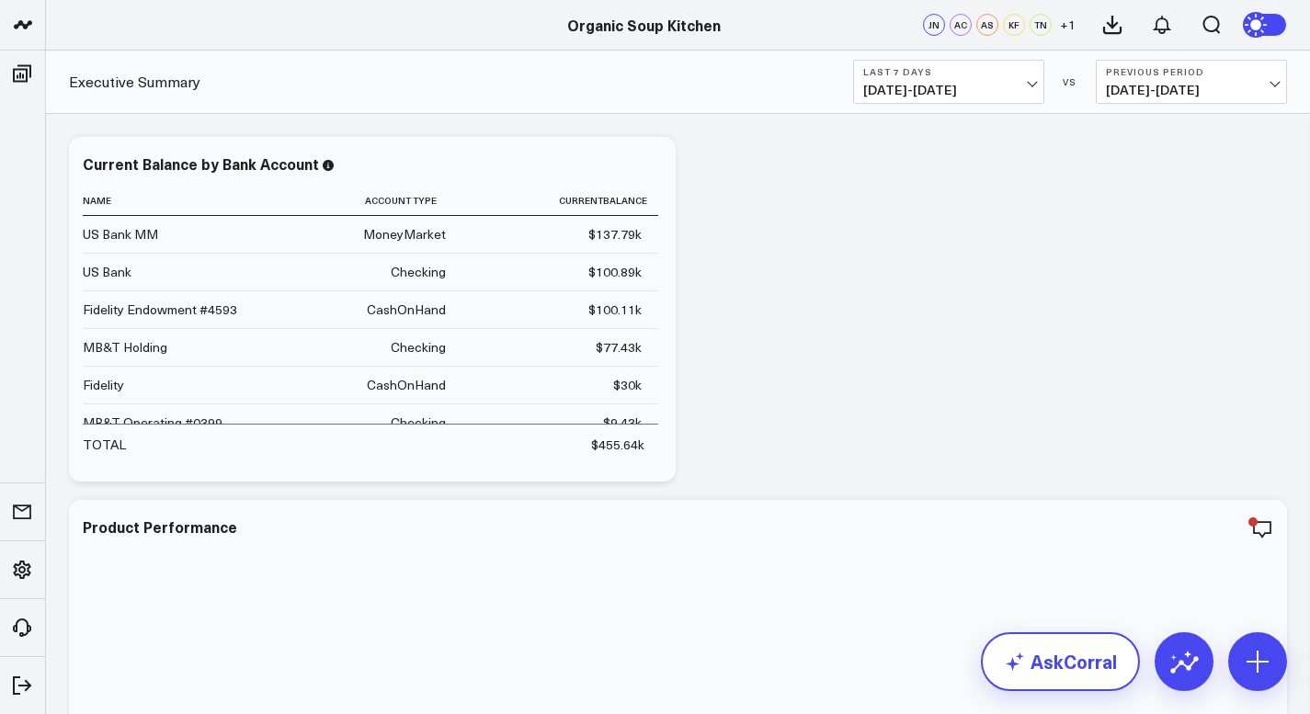
click at [1063, 667] on link "AskCorral" at bounding box center [1060, 661] width 159 height 59
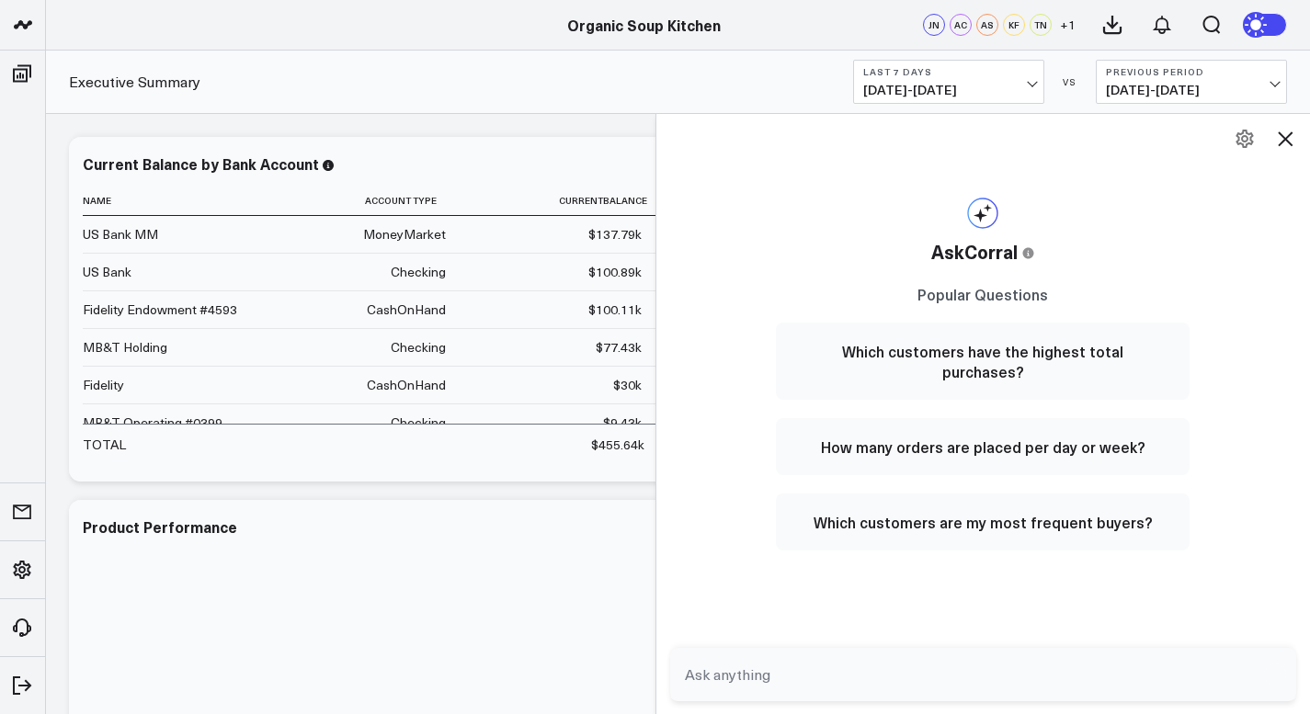
click at [694, 671] on textarea at bounding box center [967, 674] width 575 height 33
type textarea "how many grants bee awarded ytd"
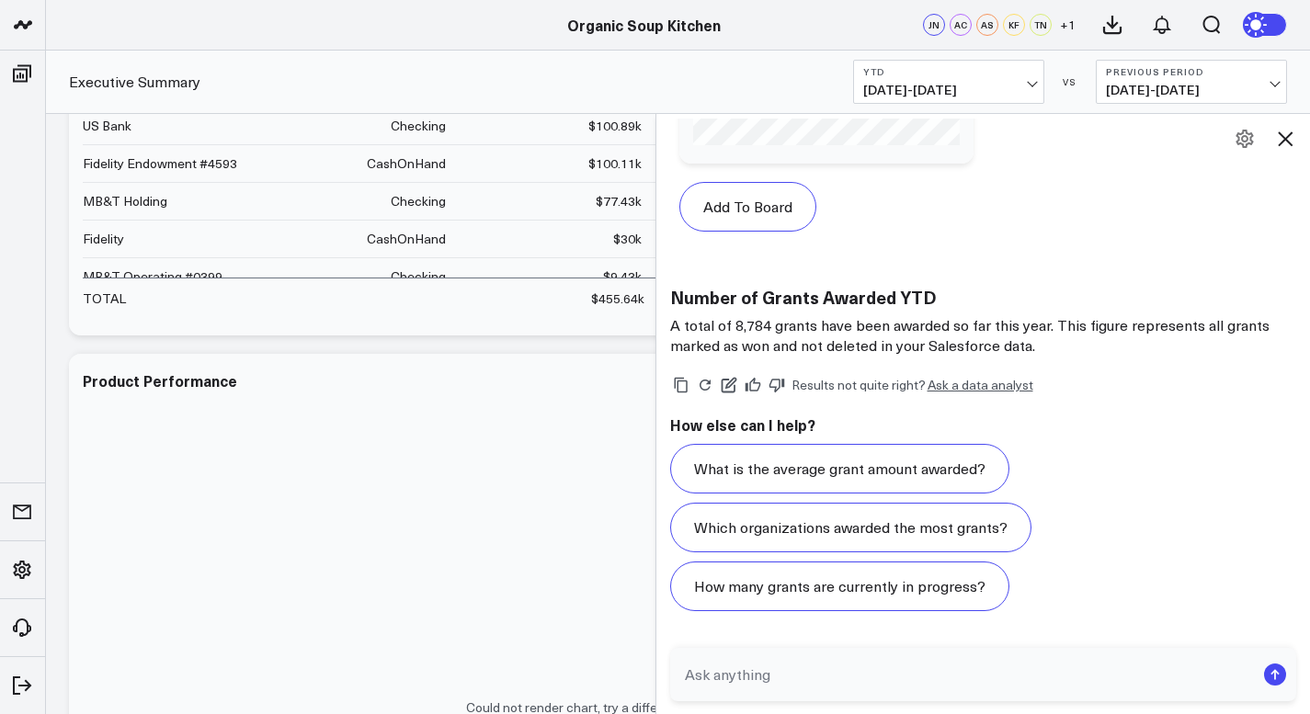
scroll to position [2323, 0]
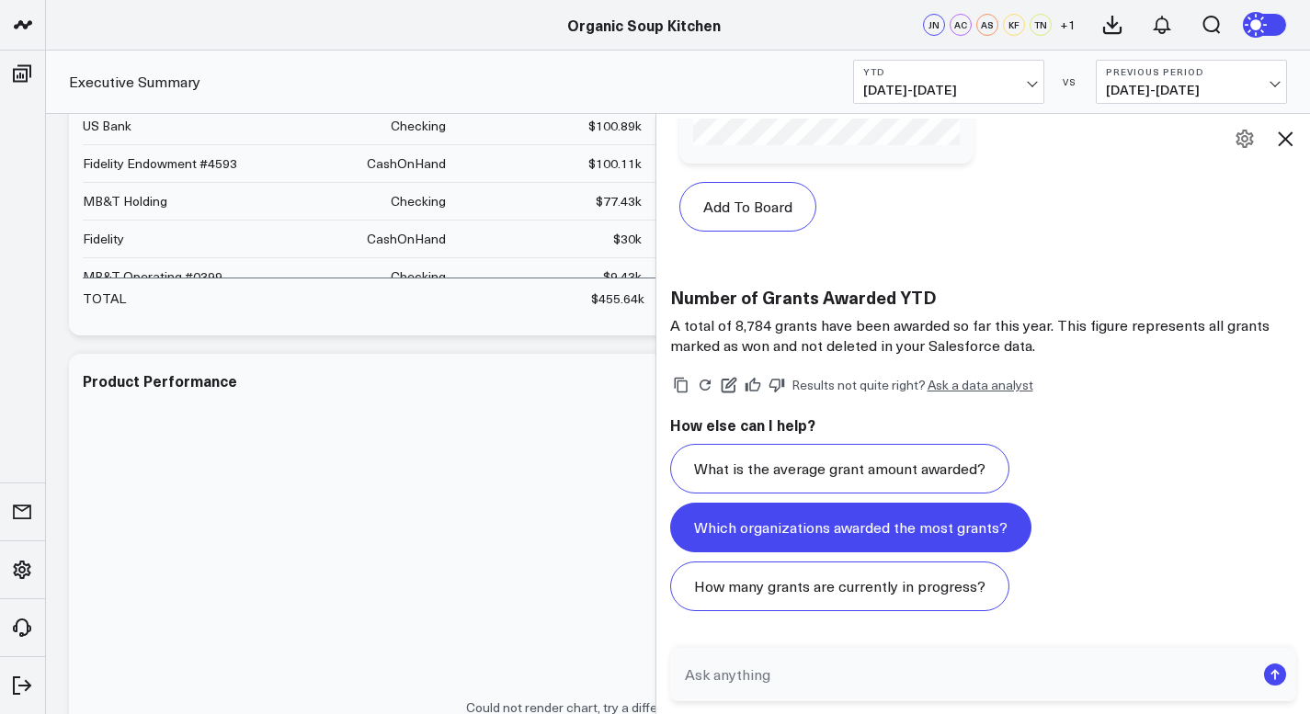
click at [954, 526] on button "Which organizations awarded the most grants?" at bounding box center [850, 528] width 361 height 50
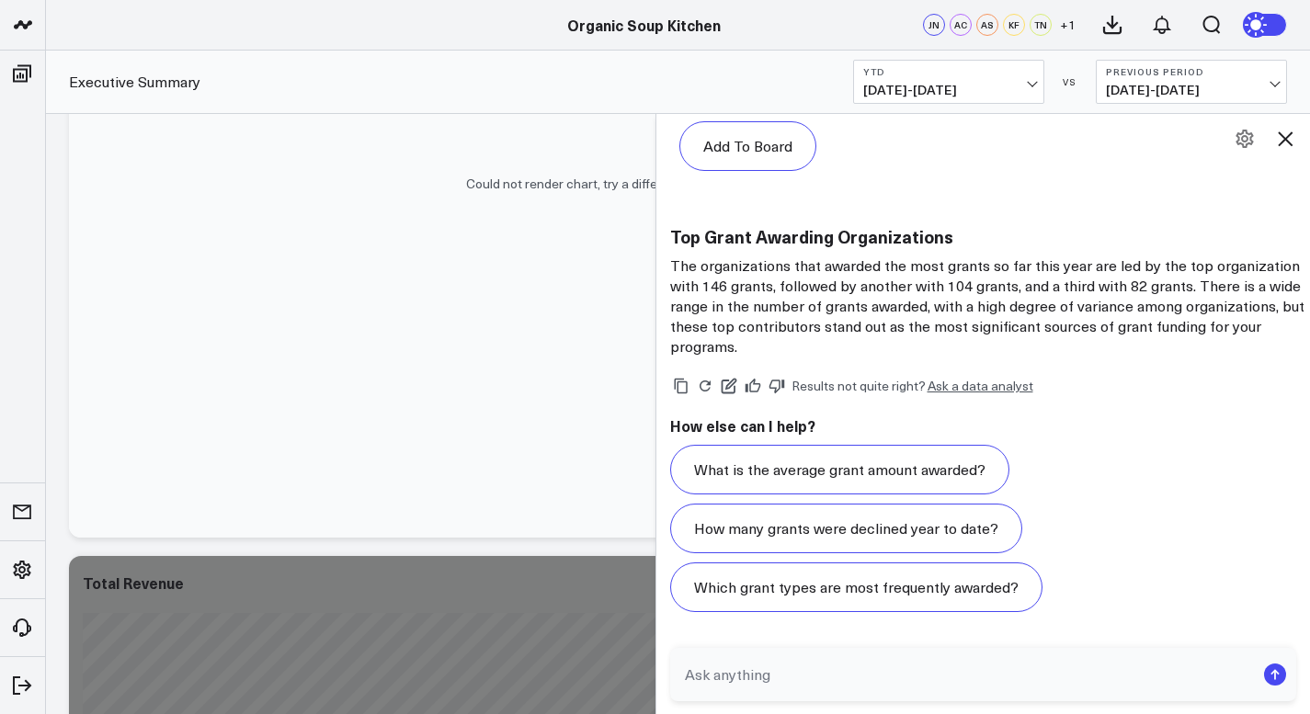
scroll to position [673, 0]
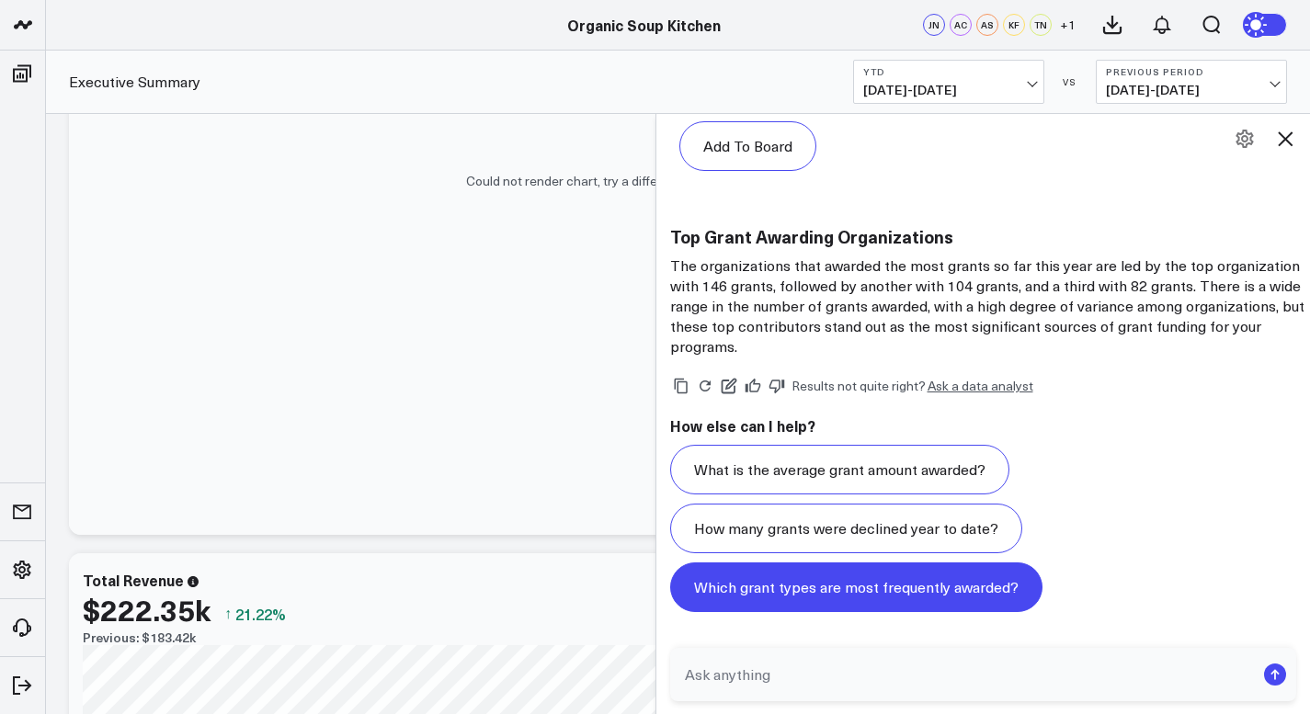
click at [962, 594] on button "Which grant types are most frequently awarded?" at bounding box center [856, 588] width 372 height 50
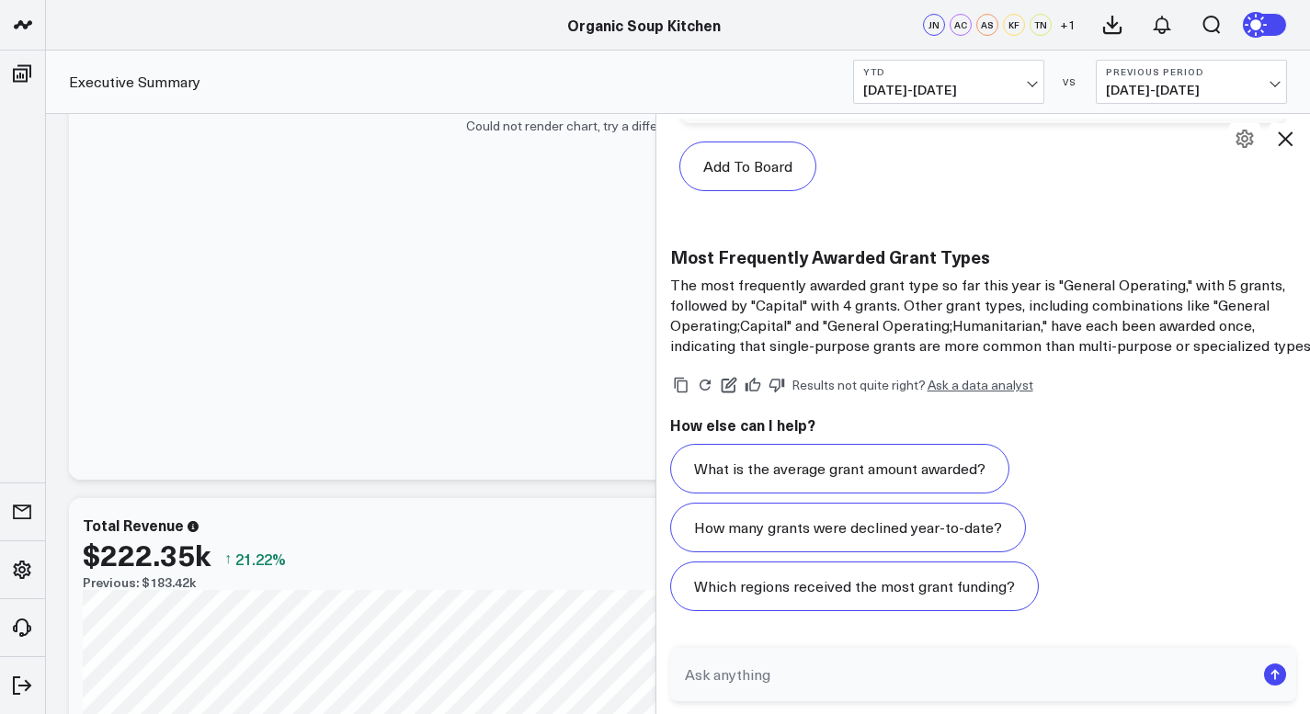
scroll to position [734, 0]
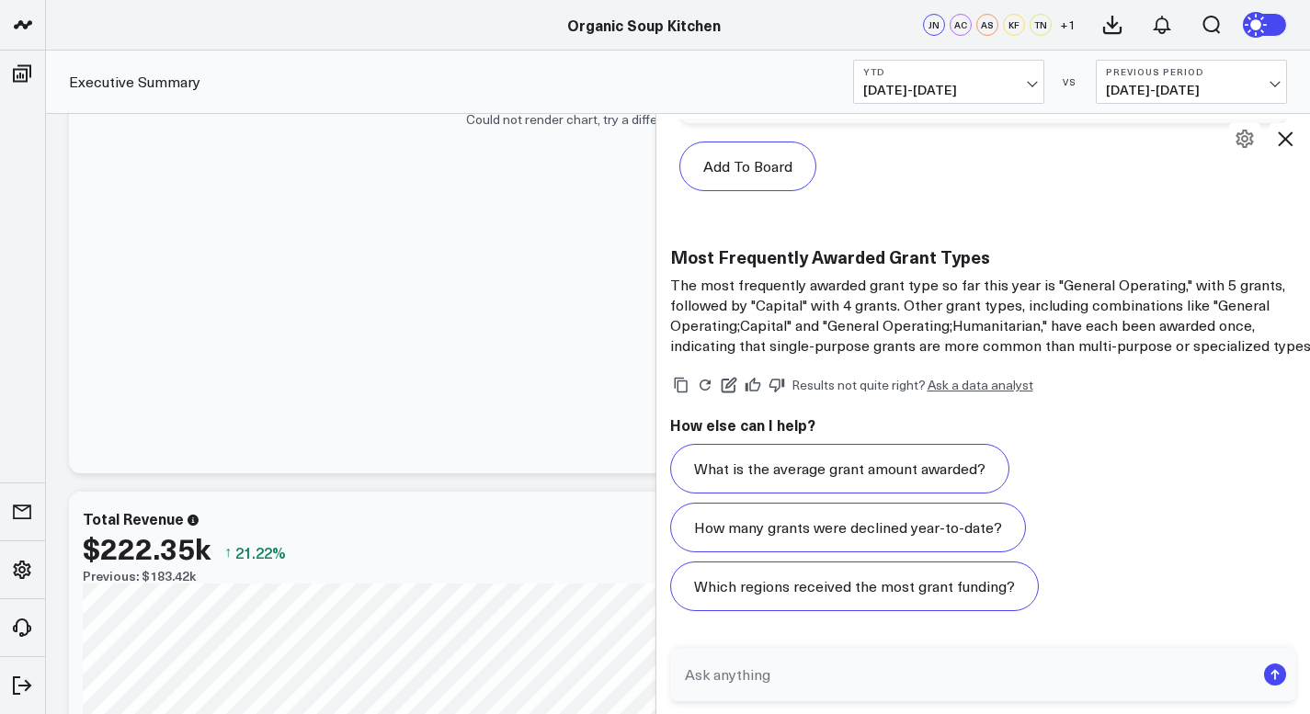
click at [722, 680] on textarea at bounding box center [967, 674] width 575 height 33
type textarea "what is rhe total of mtm program"
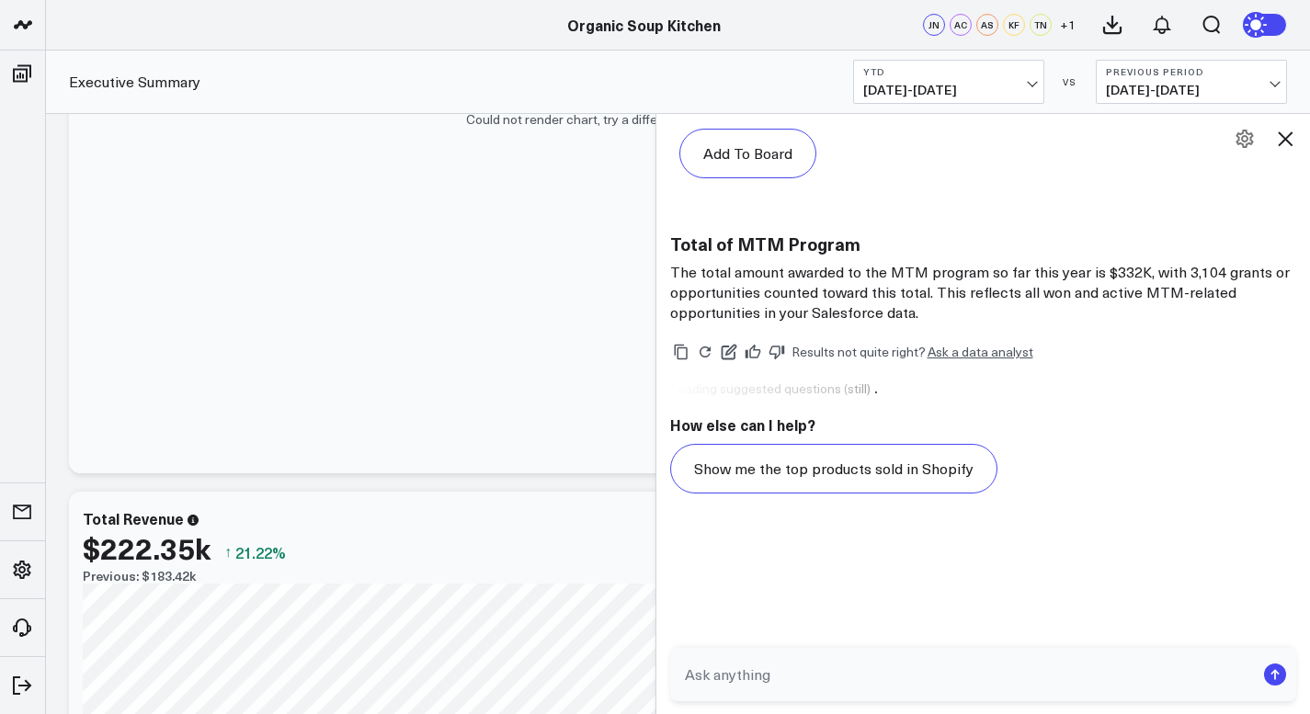
scroll to position [7981, 0]
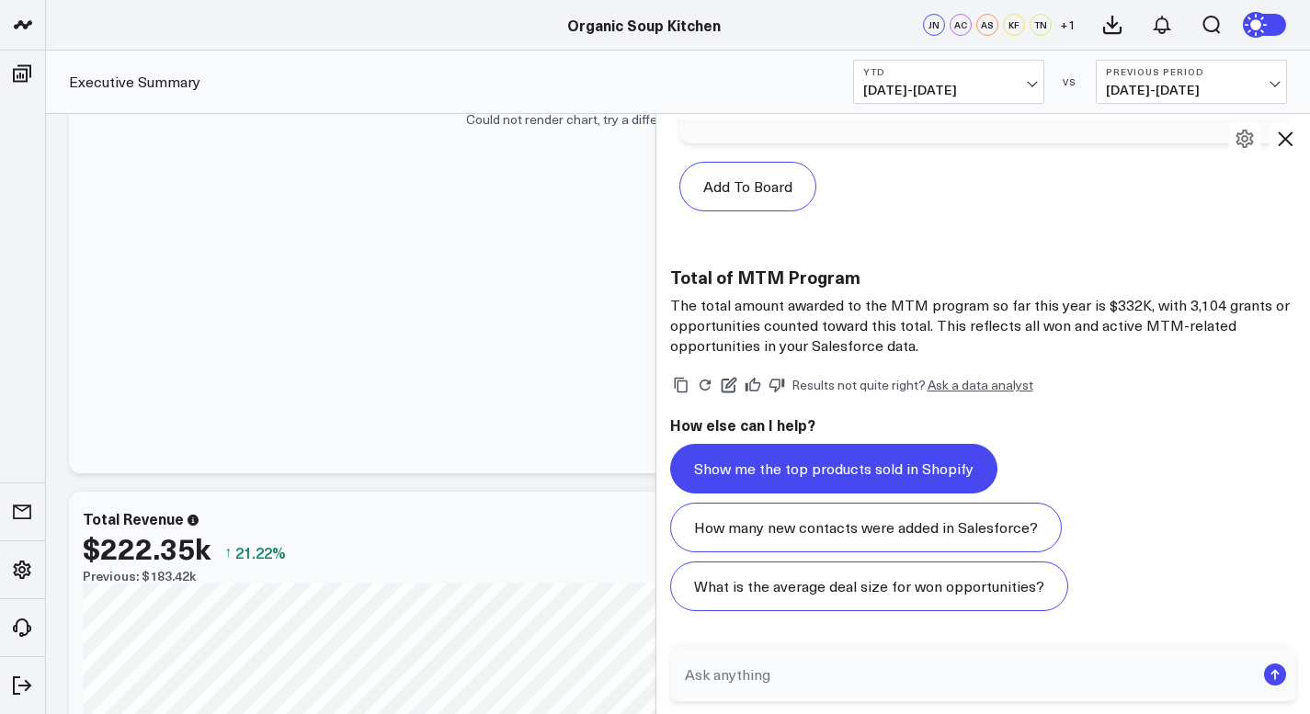
click at [883, 474] on button "Show me the top products sold in Shopify" at bounding box center [833, 469] width 327 height 50
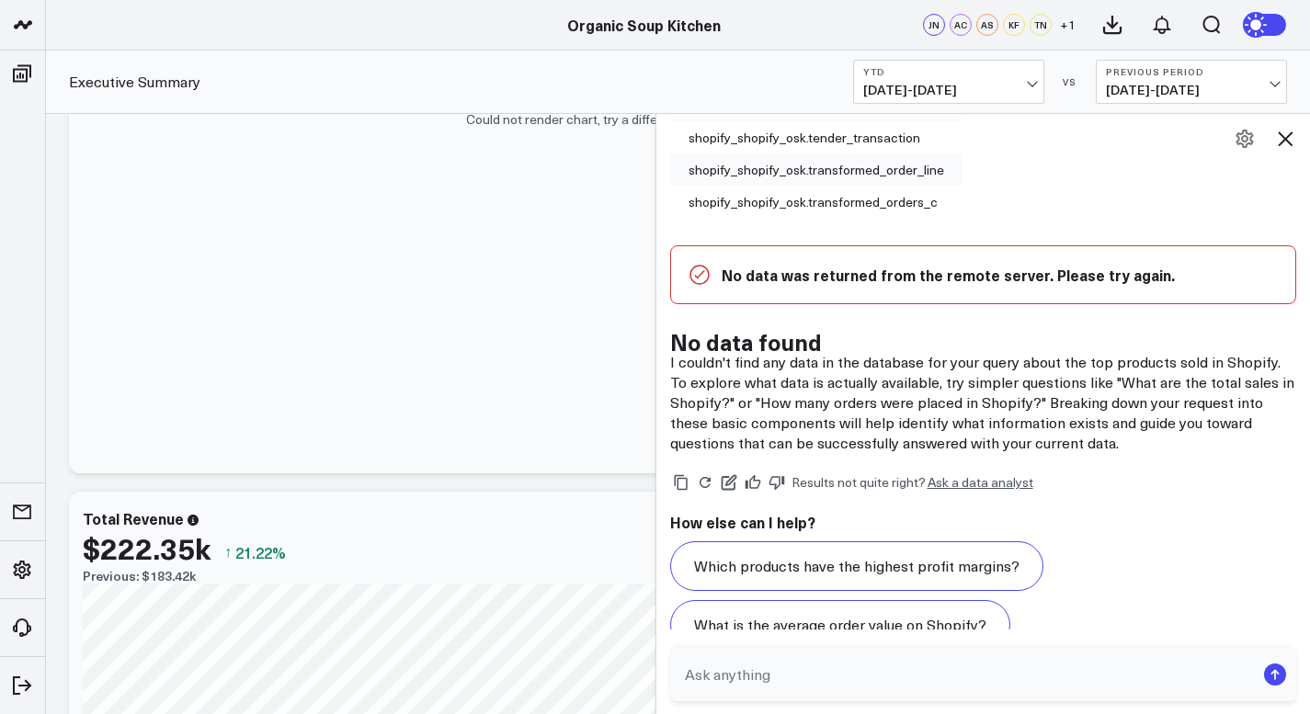
scroll to position [8578, 0]
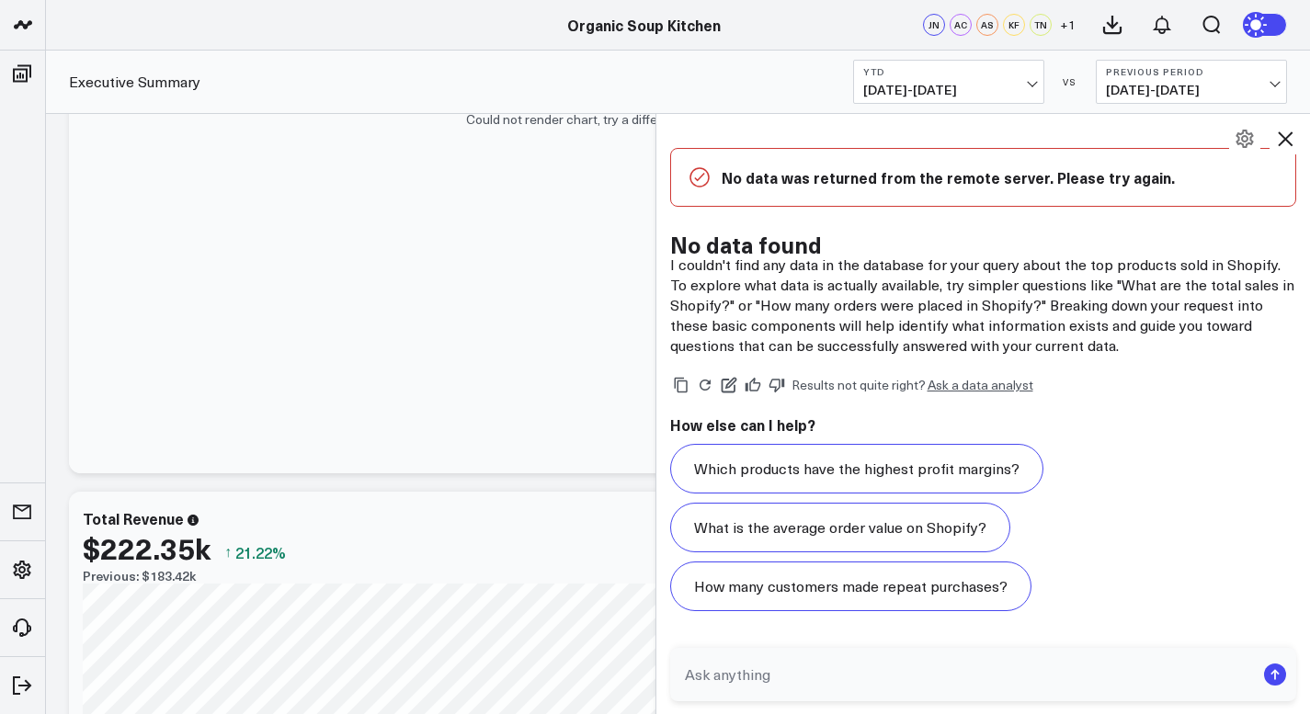
click at [725, 680] on textarea at bounding box center [967, 674] width 575 height 33
type textarea "who is [PERSON_NAME]"
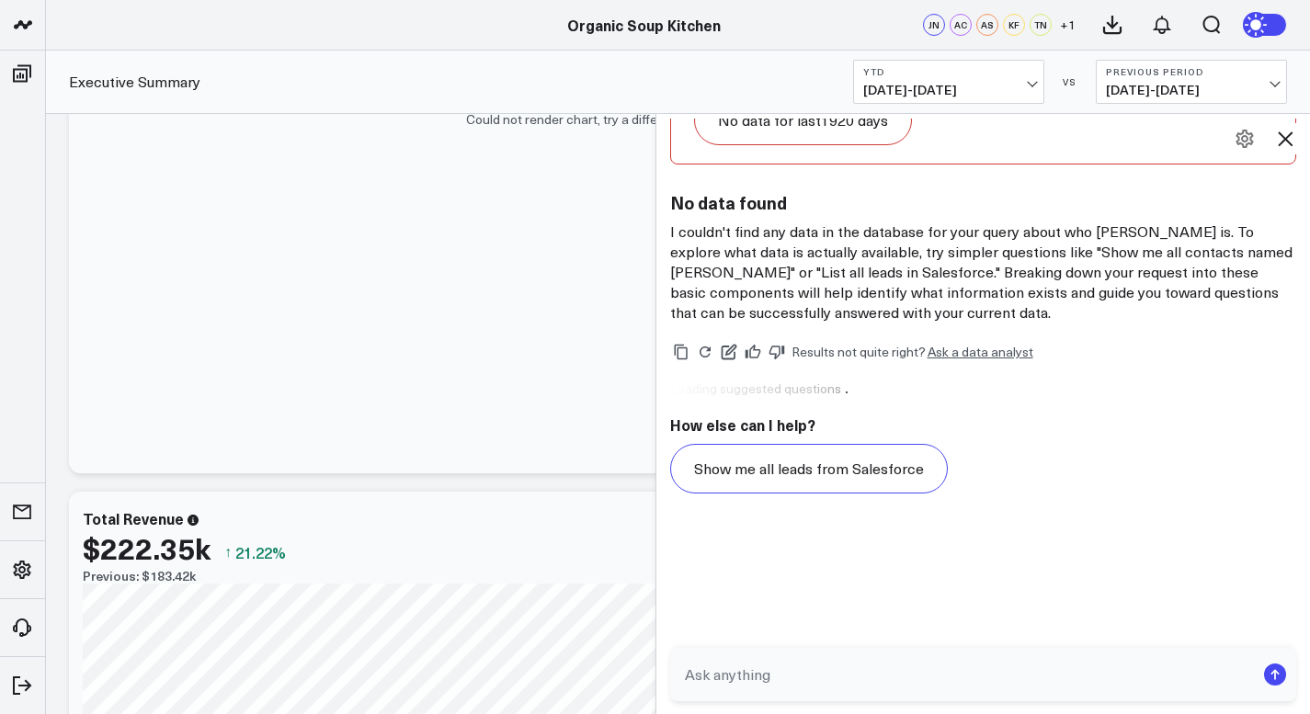
scroll to position [10089, 0]
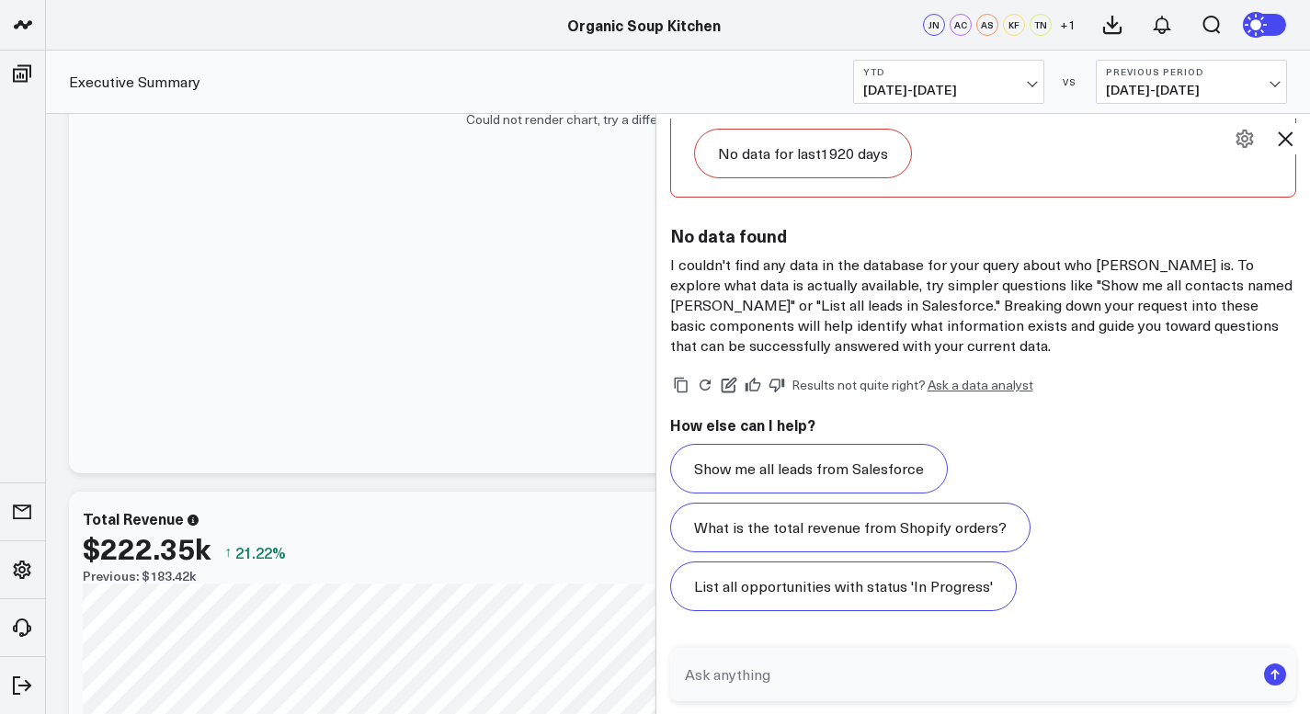
click at [690, 676] on textarea at bounding box center [967, 674] width 575 height 33
type textarea "[PERSON_NAME]"
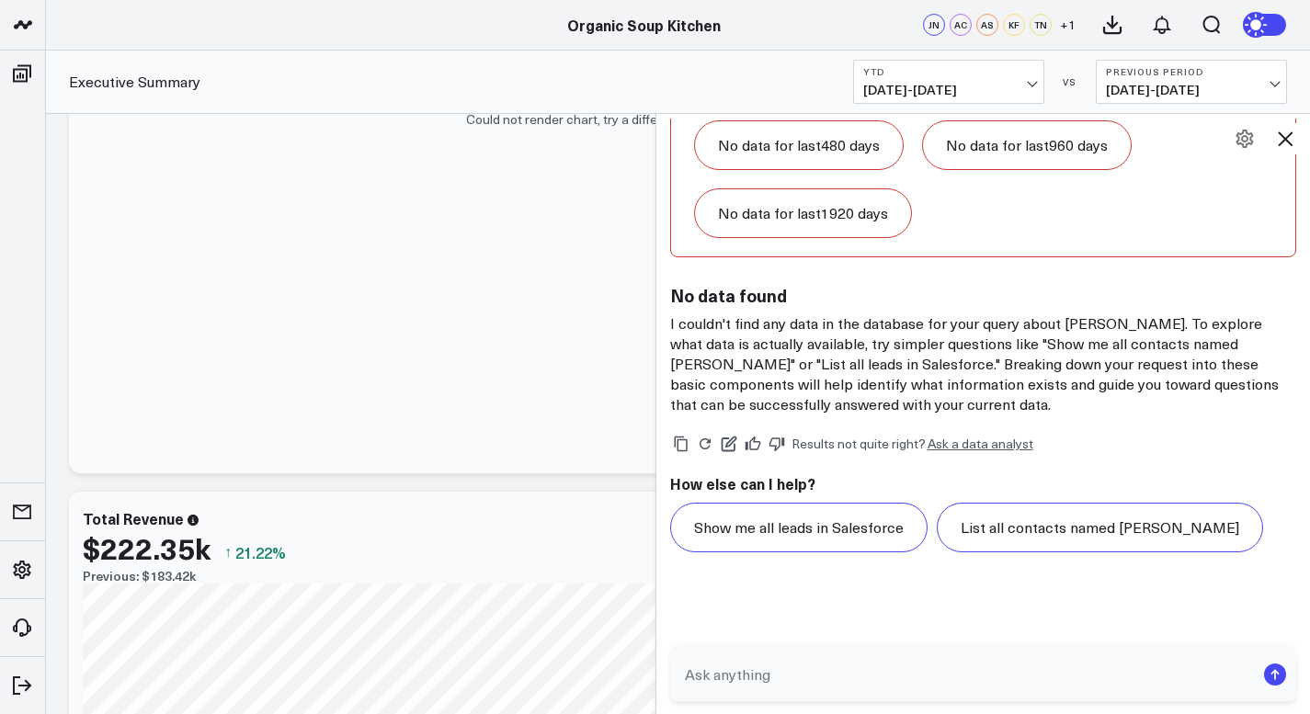
scroll to position [11573, 0]
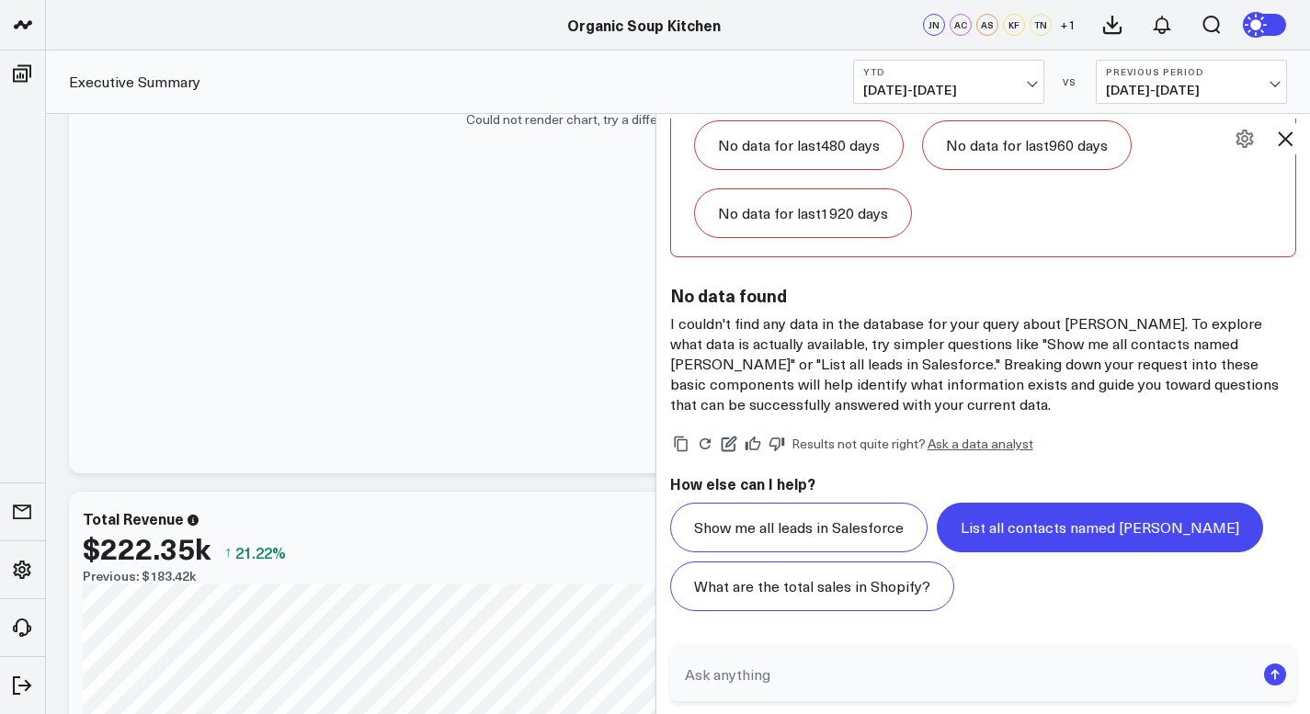
click at [971, 518] on button "List all contacts named [PERSON_NAME]" at bounding box center [1100, 528] width 326 height 50
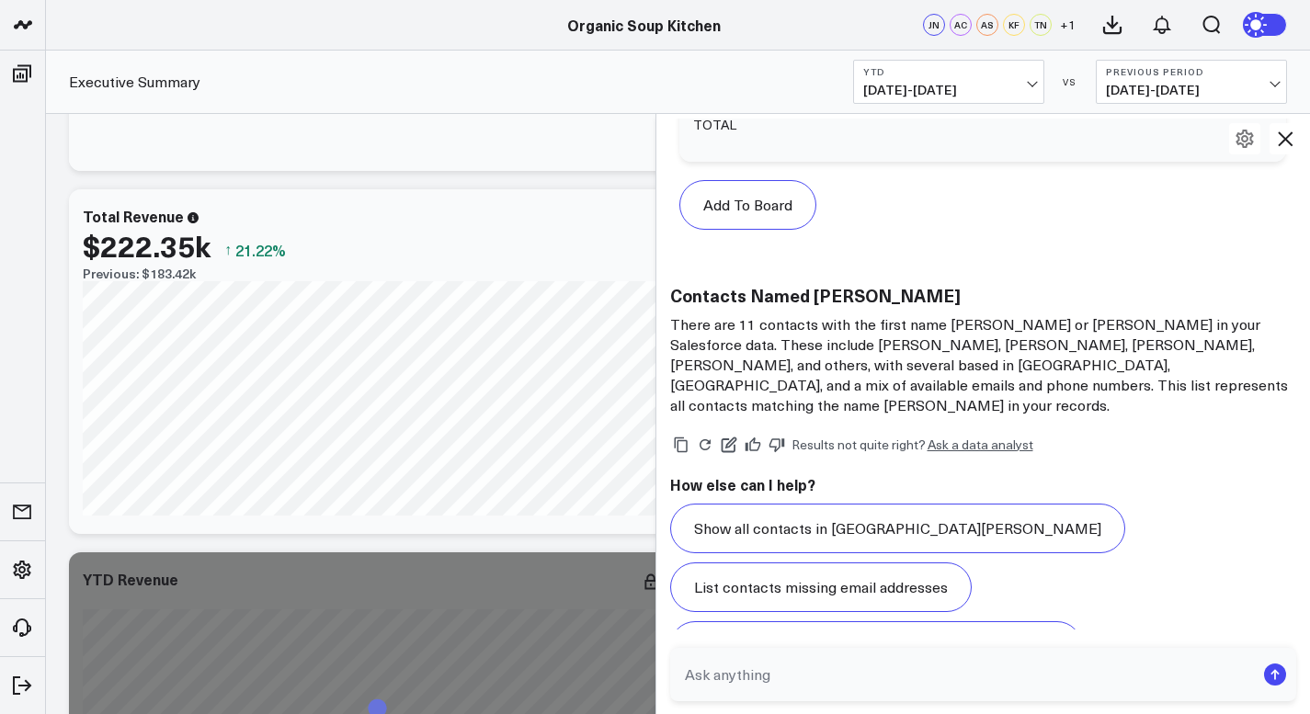
scroll to position [1038, 0]
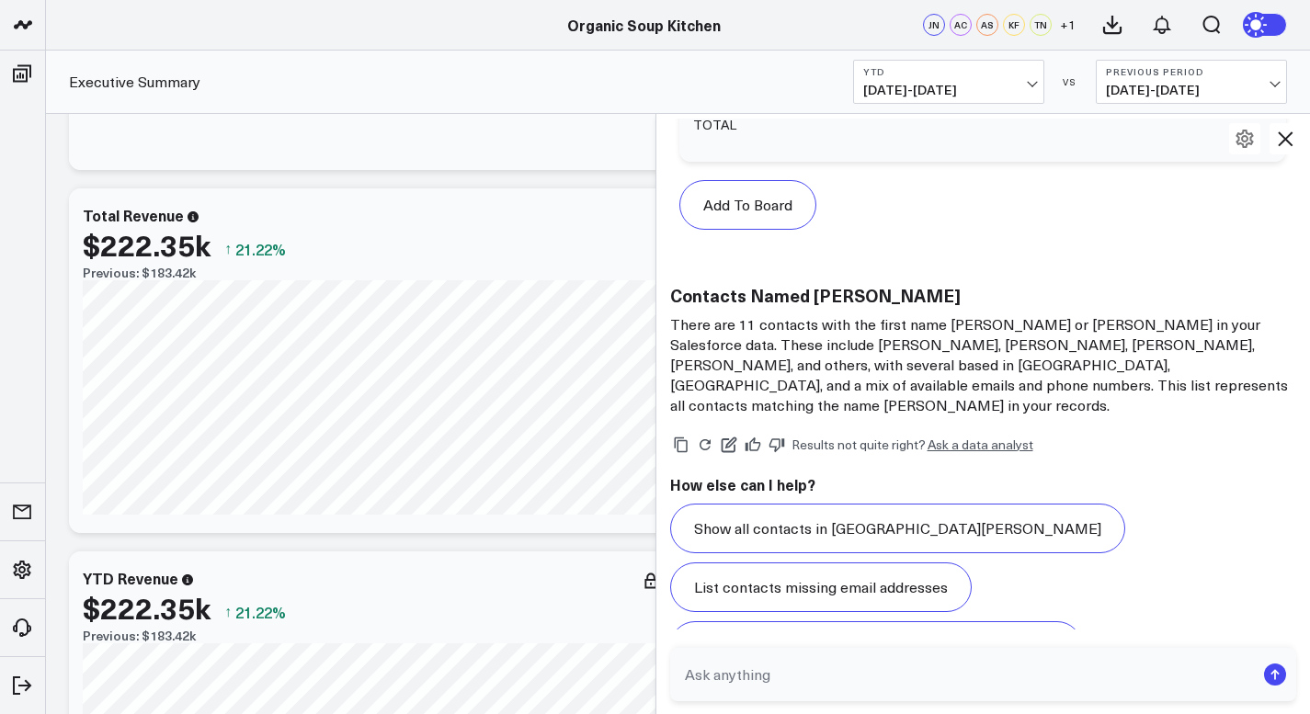
click at [695, 676] on textarea at bounding box center [967, 674] width 575 height 33
type textarea "is this platform completely set up"
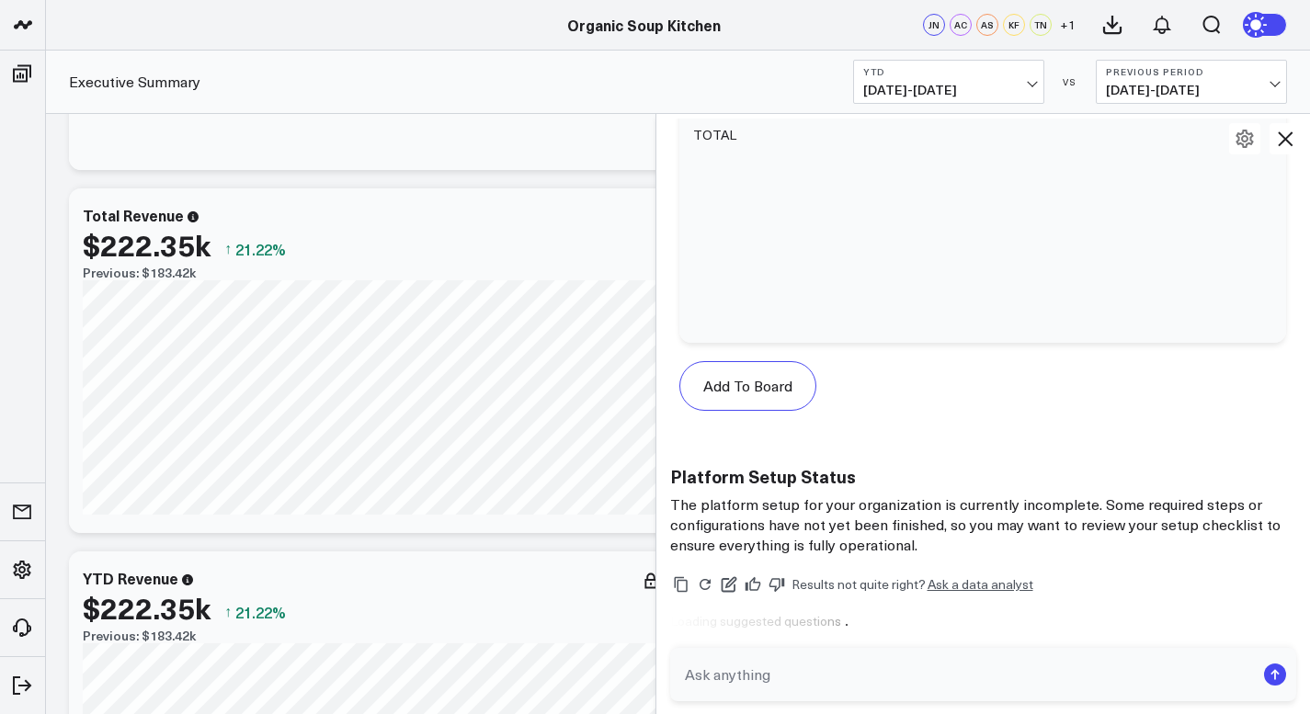
scroll to position [14461, 0]
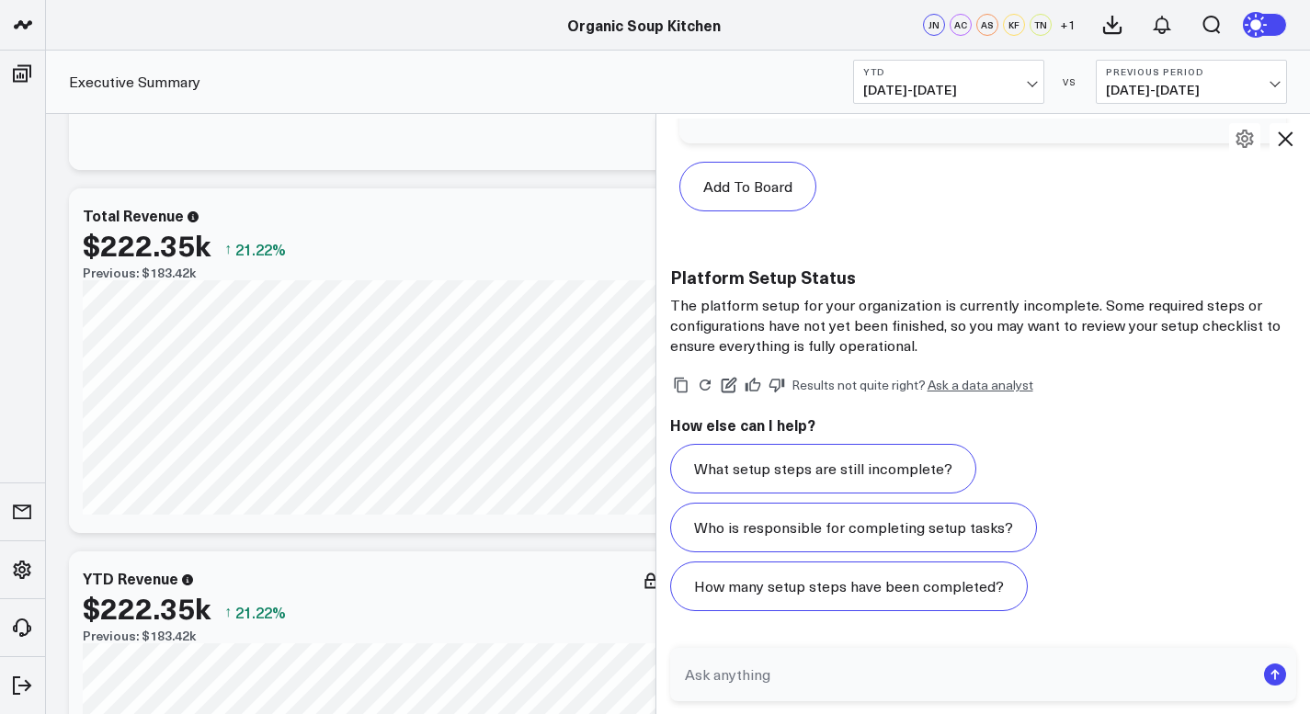
click at [693, 675] on textarea at bounding box center [967, 674] width 575 height 33
type textarea "can you answere questions outside of organic soup kitchen"
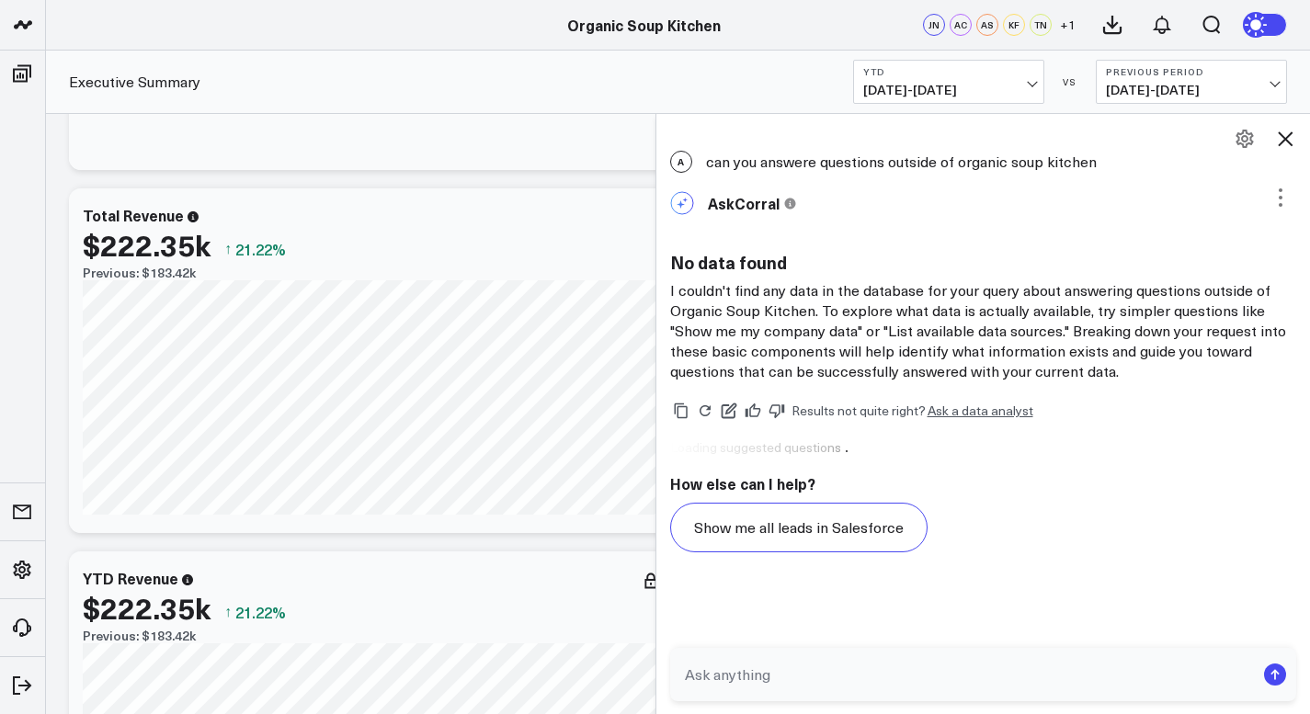
scroll to position [14728, 0]
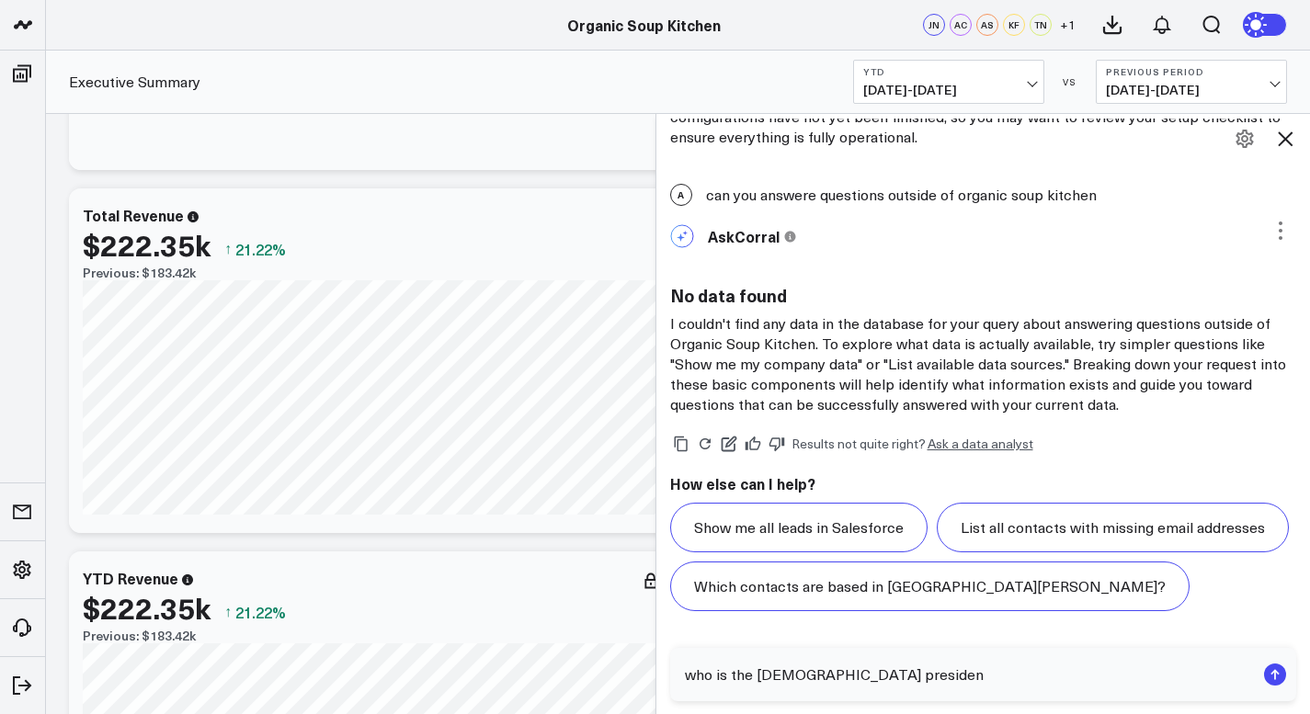
type textarea "who is the [DEMOGRAPHIC_DATA] president"
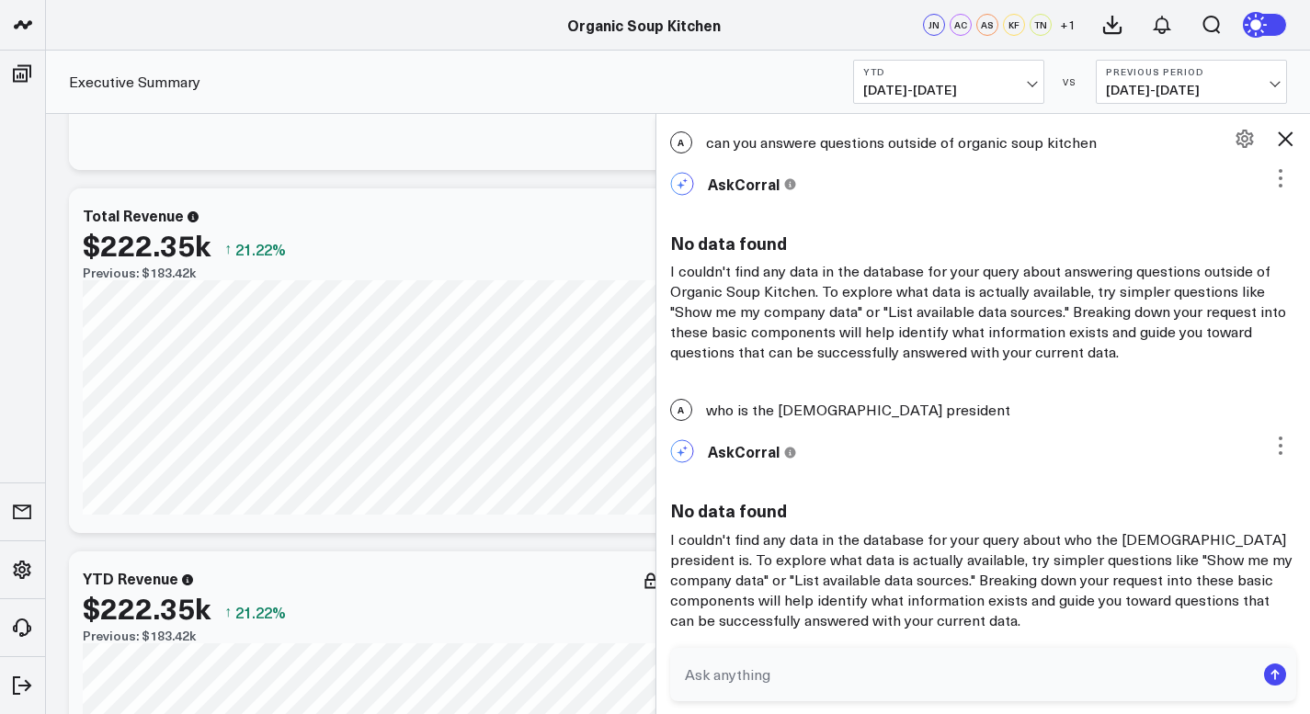
scroll to position [14937, 0]
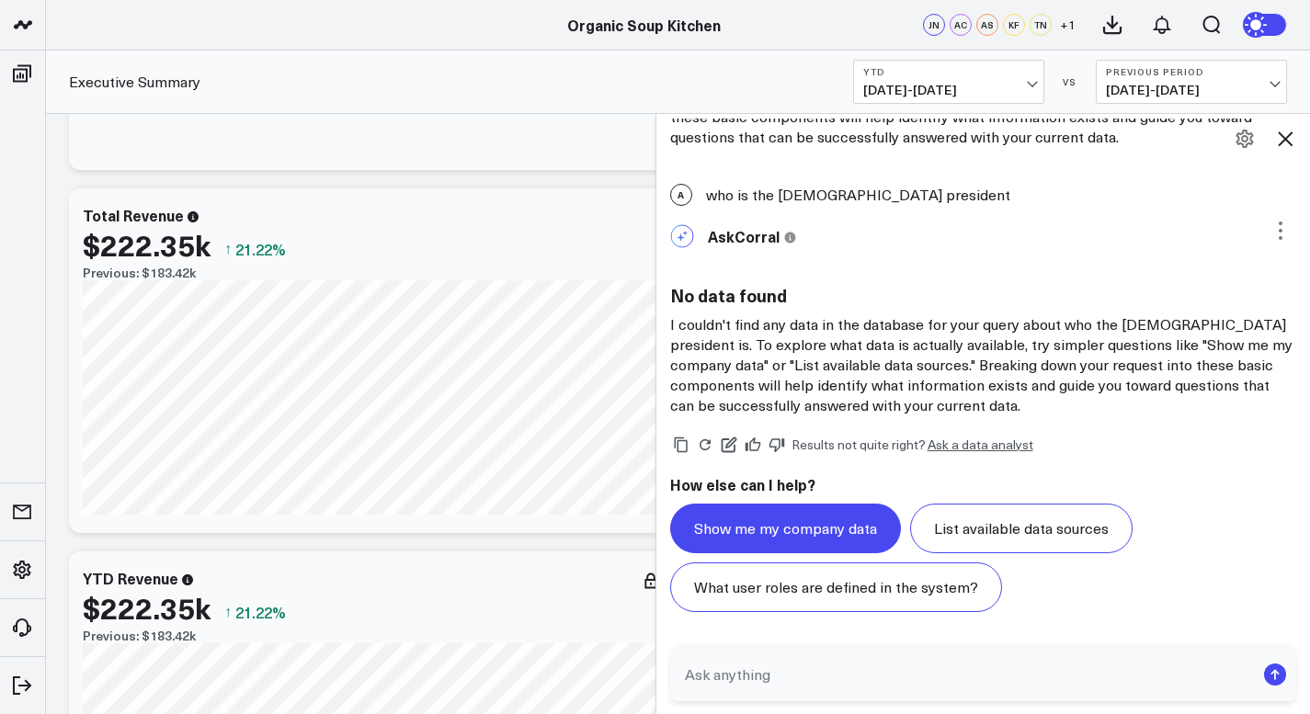
click at [792, 528] on button "Show me my company data" at bounding box center [785, 529] width 231 height 50
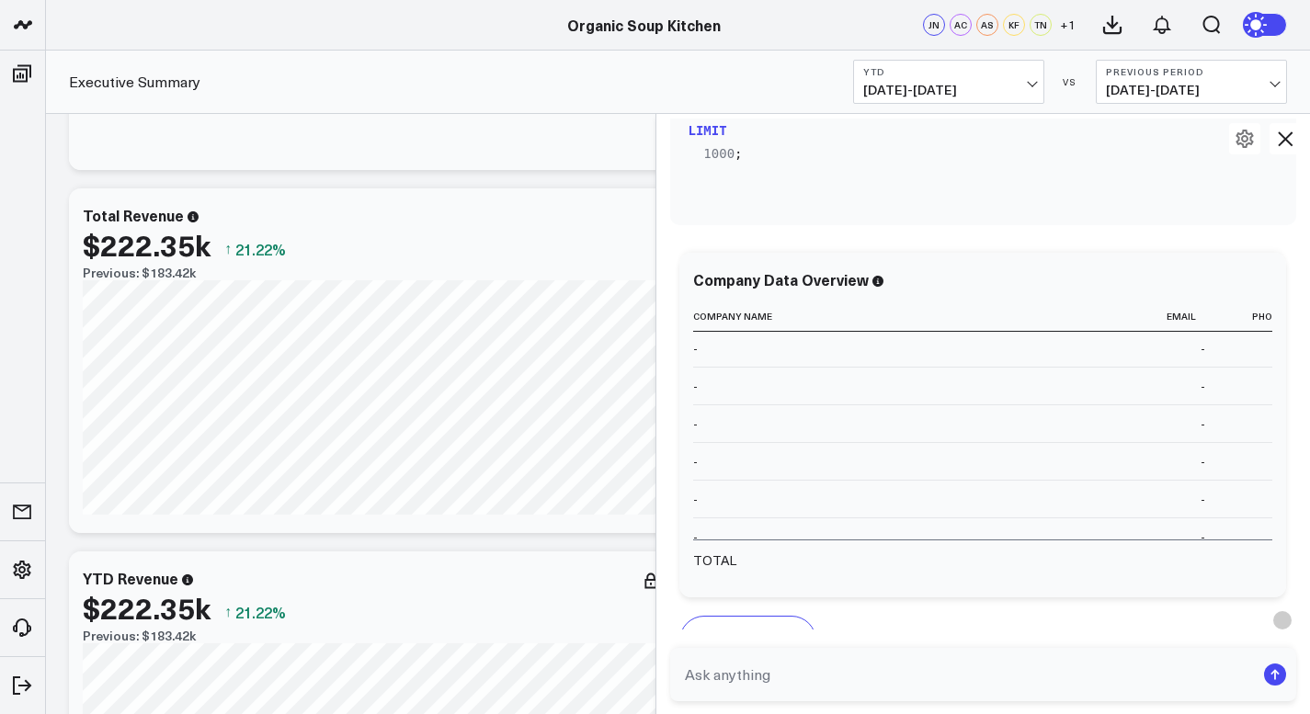
scroll to position [1378, 0]
click at [757, 477] on td "-" at bounding box center [785, 496] width 184 height 38
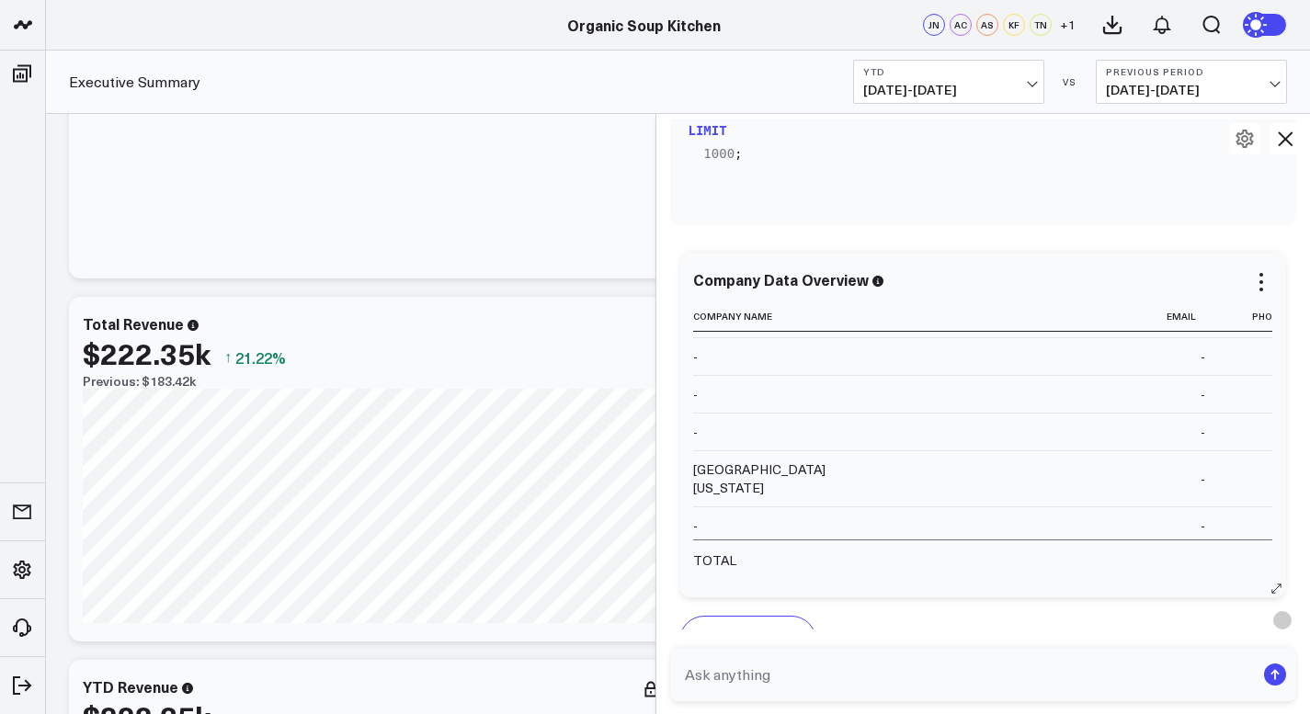
scroll to position [5781, 0]
click at [694, 675] on textarea at bounding box center [967, 674] width 575 height 33
type textarea "do you have access to all osk data"
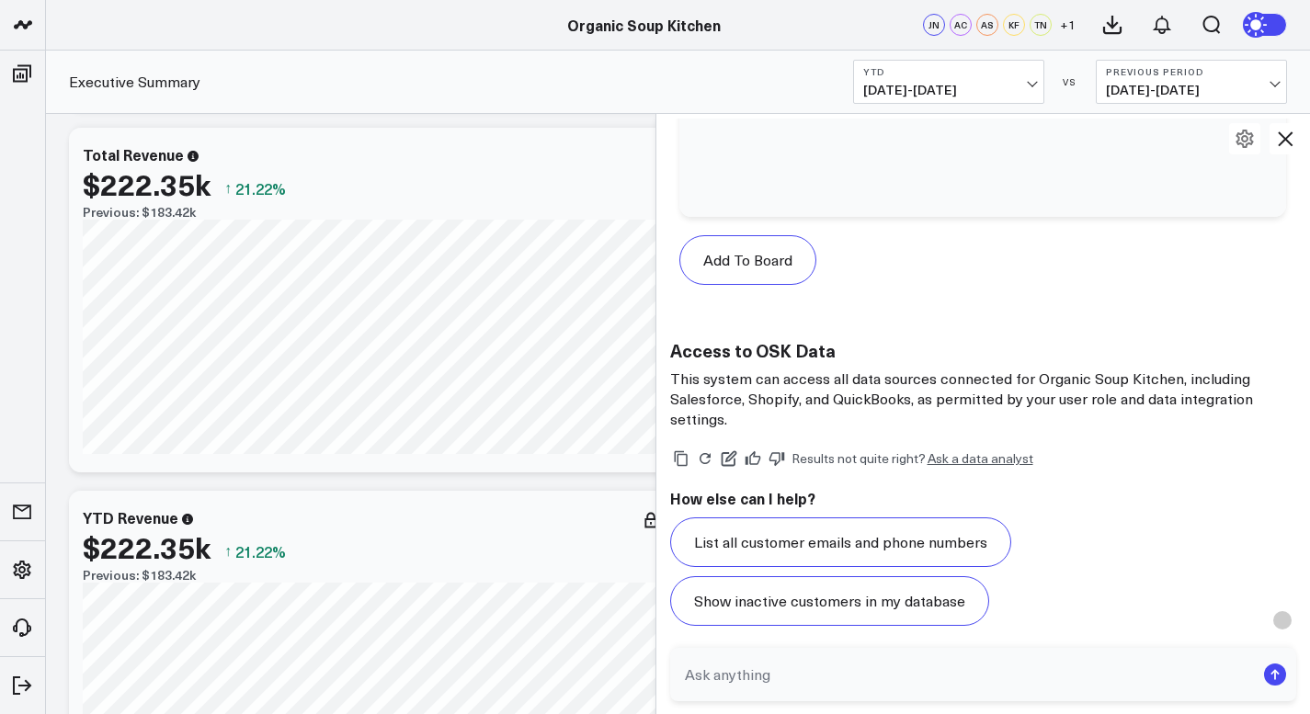
scroll to position [17749, 0]
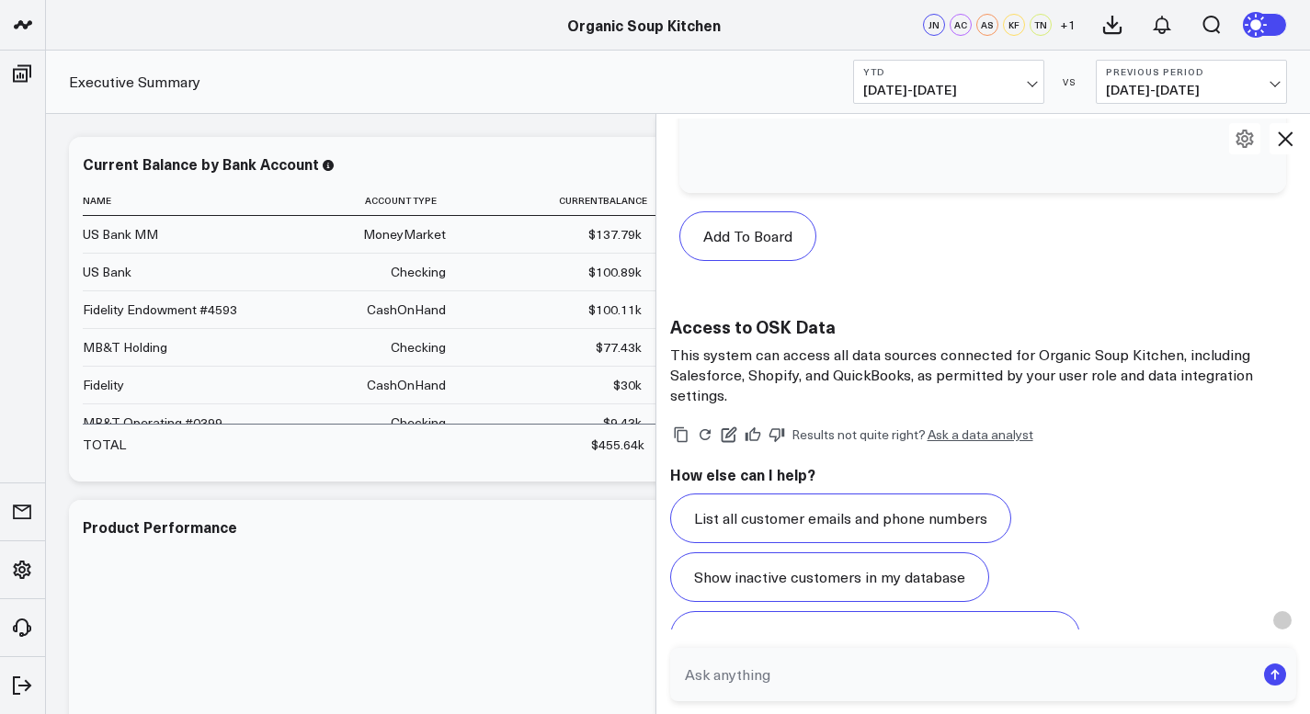
scroll to position [17825, 0]
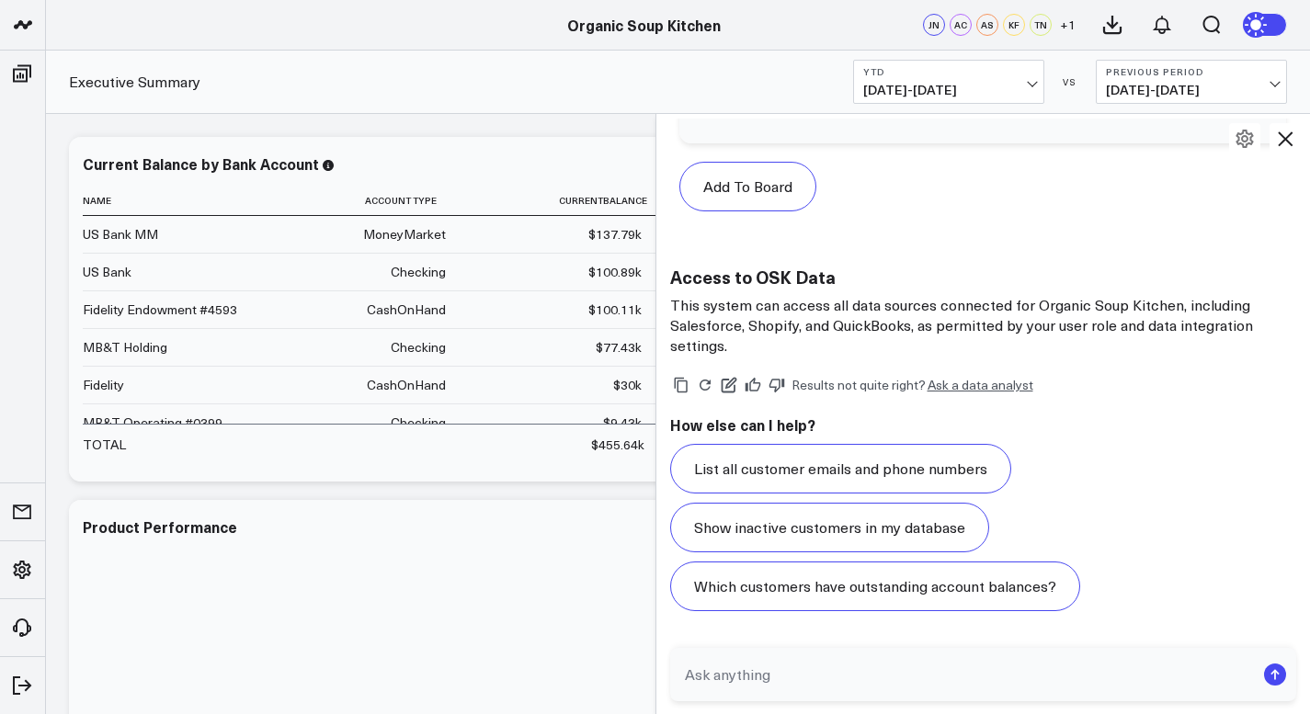
click at [697, 674] on textarea at bounding box center [967, 674] width 575 height 33
type textarea "what grants are due"
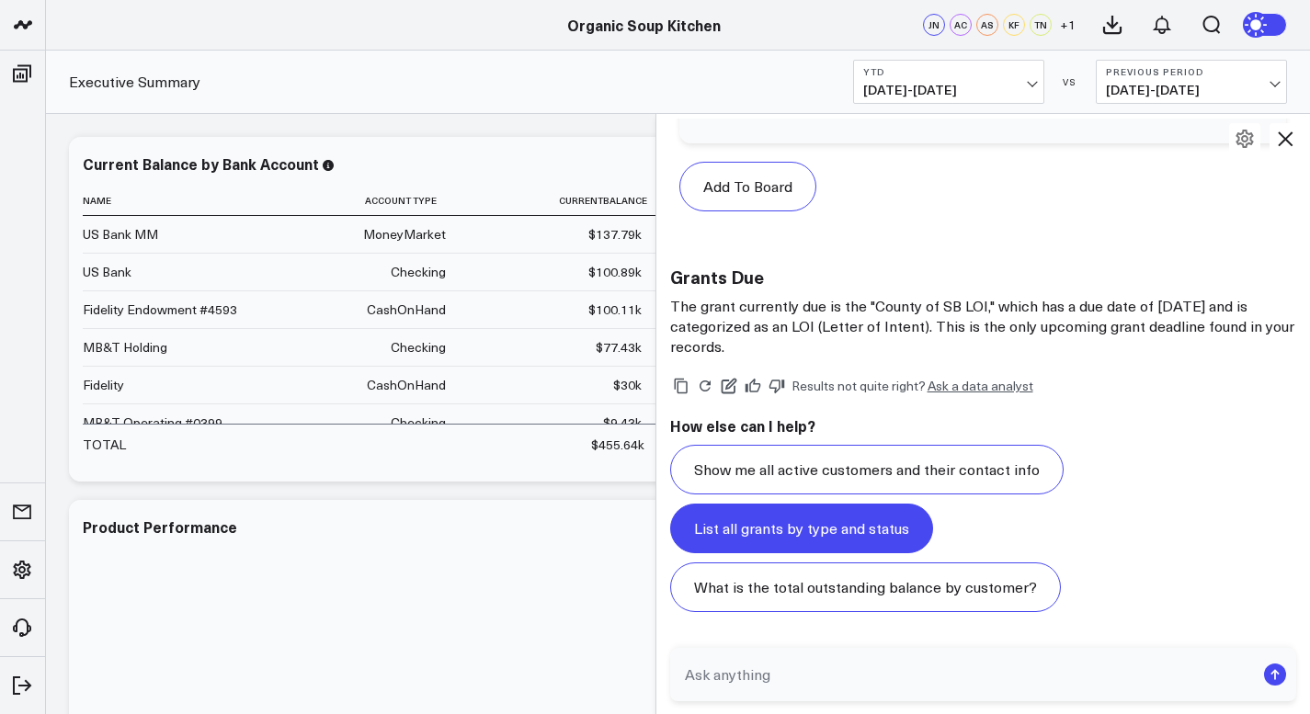
click at [765, 528] on button "List all grants by type and status" at bounding box center [801, 529] width 263 height 50
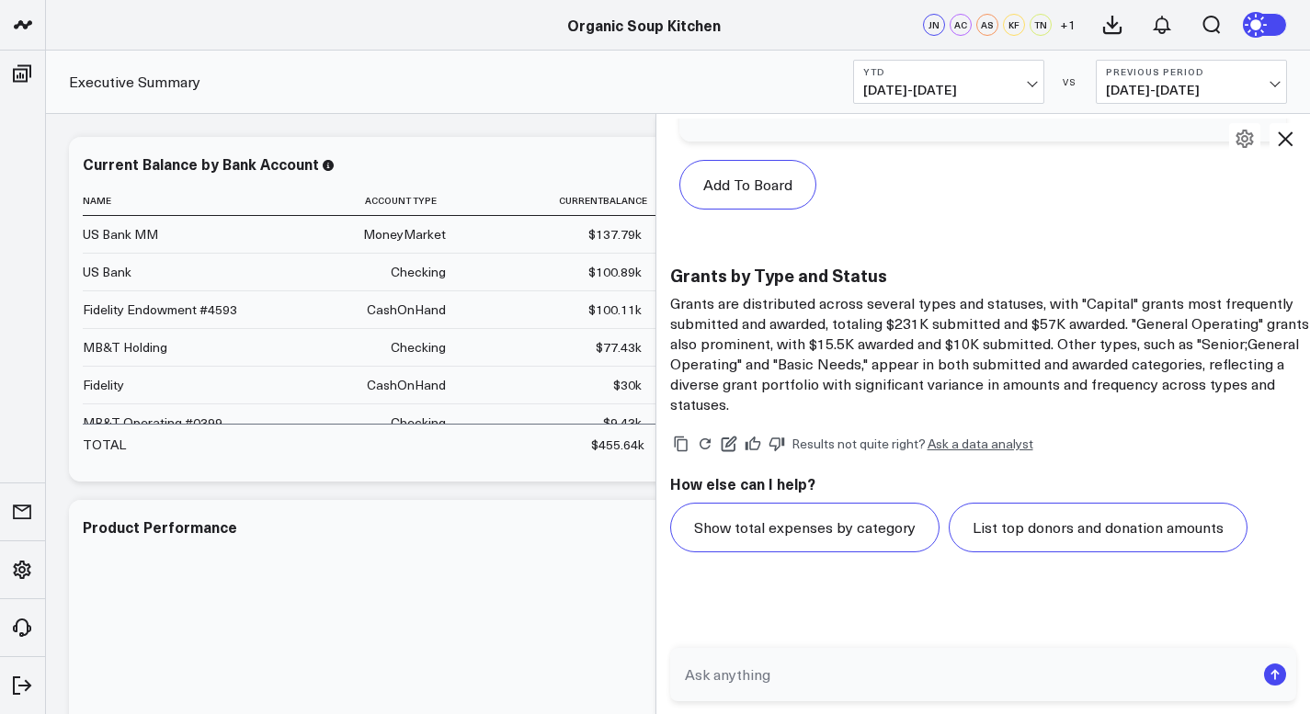
scroll to position [21224, 0]
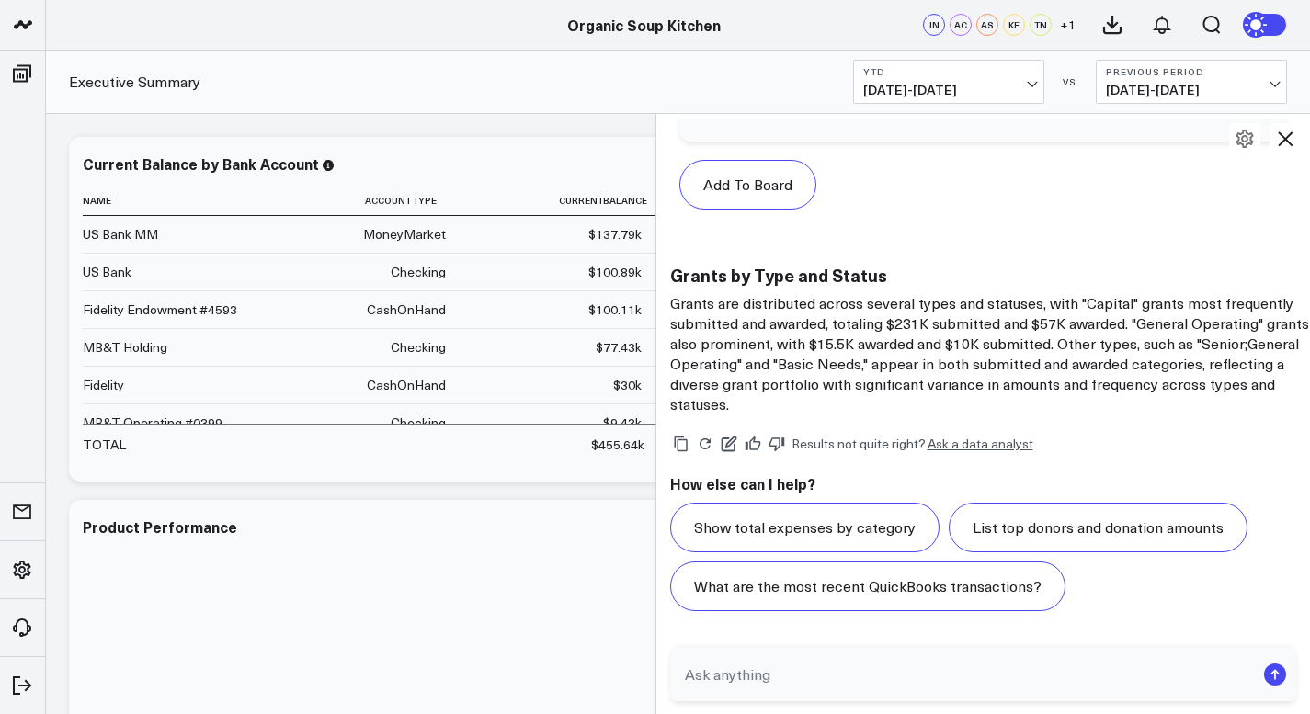
click at [706, 683] on textarea at bounding box center [967, 674] width 575 height 33
type textarea "the more i use. corral will it get smarter"
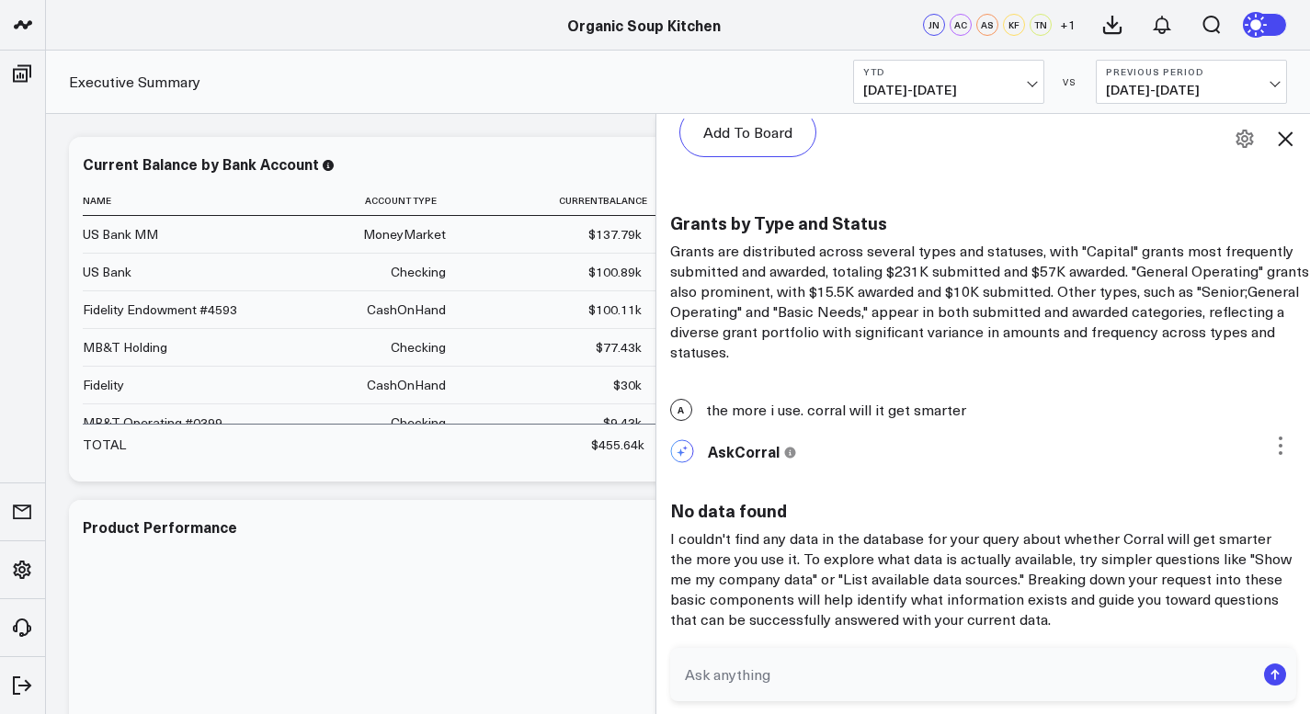
scroll to position [21550, 0]
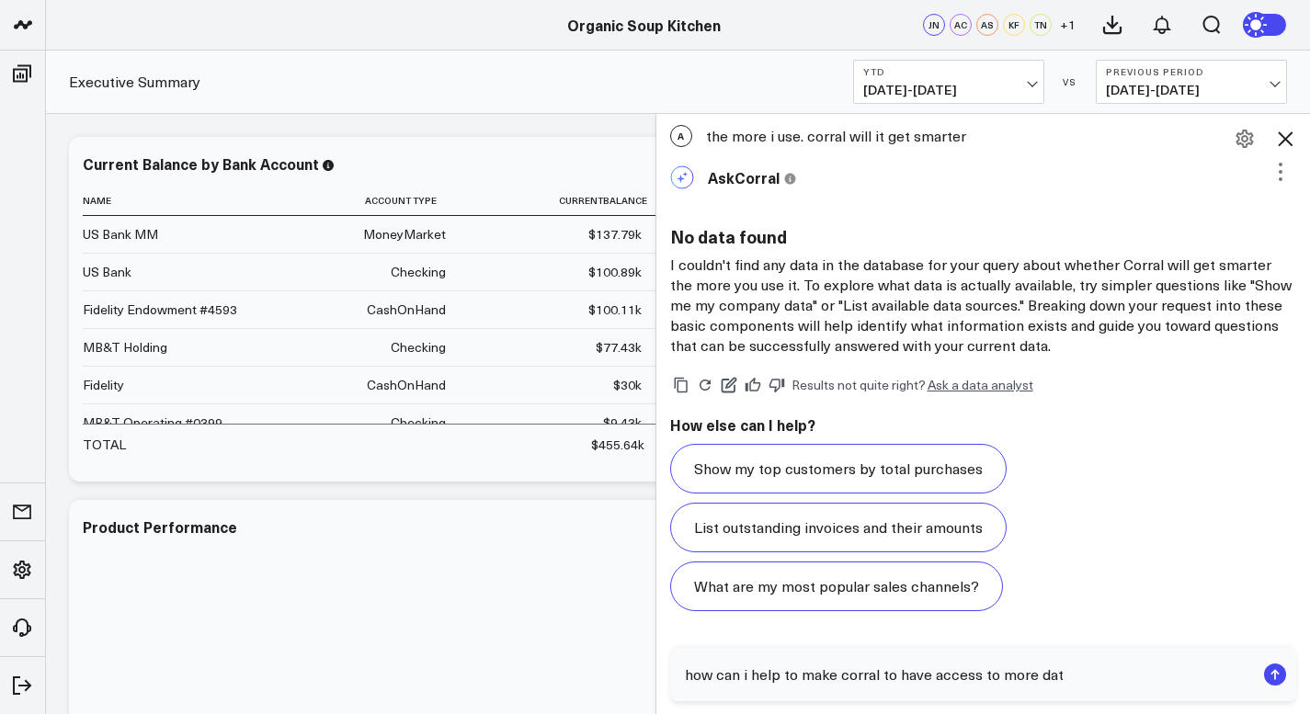
type textarea "how can i help to make corral to have access to more data"
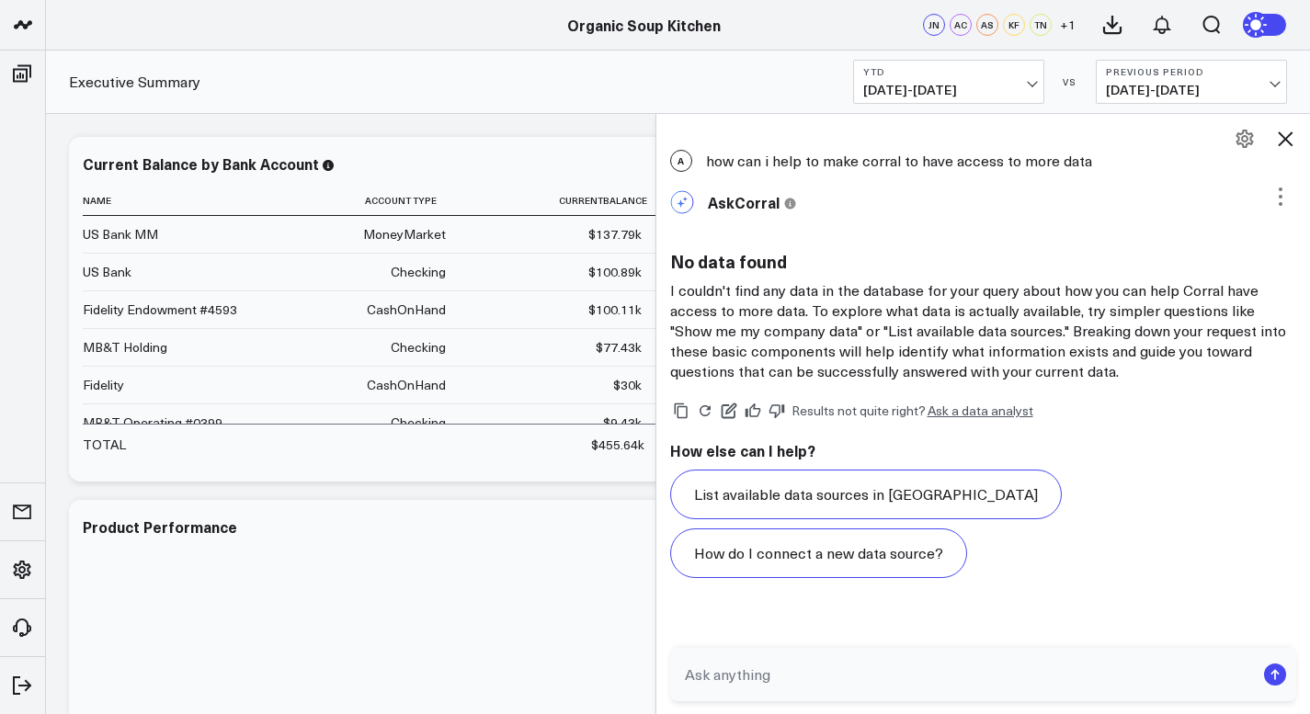
scroll to position [21759, 0]
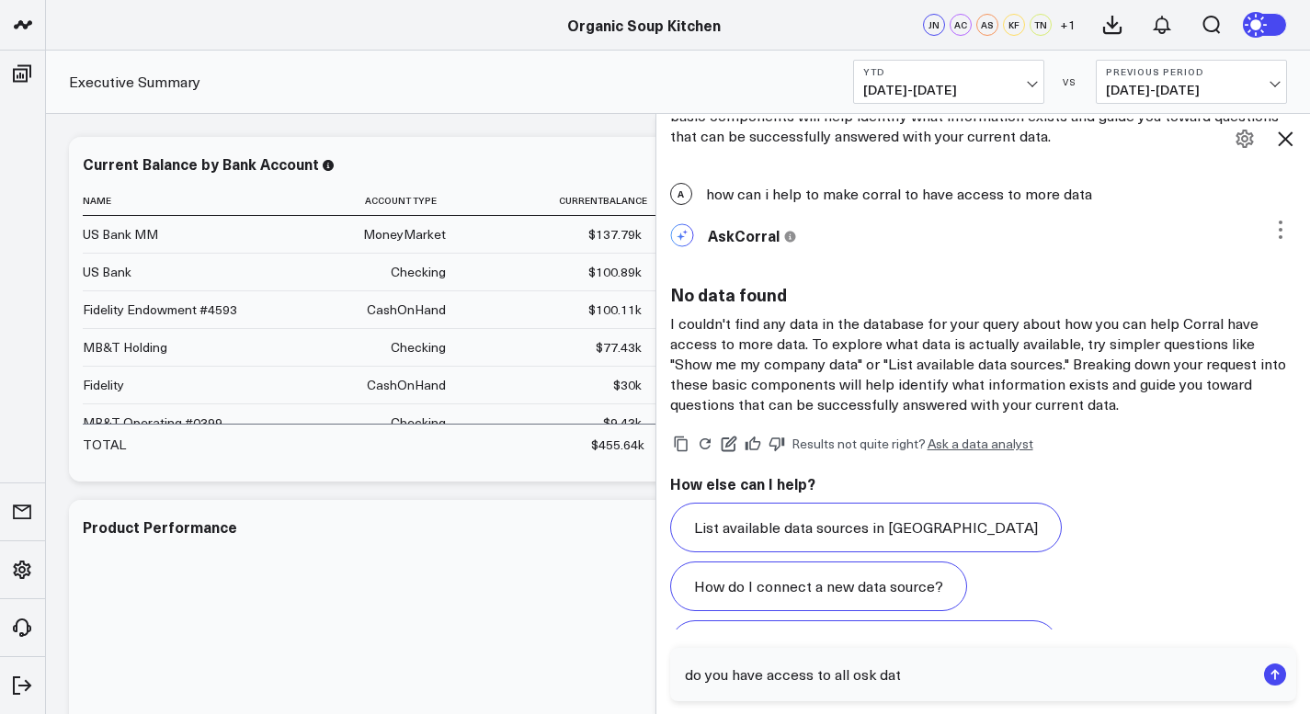
type textarea "do you have access to all osk data"
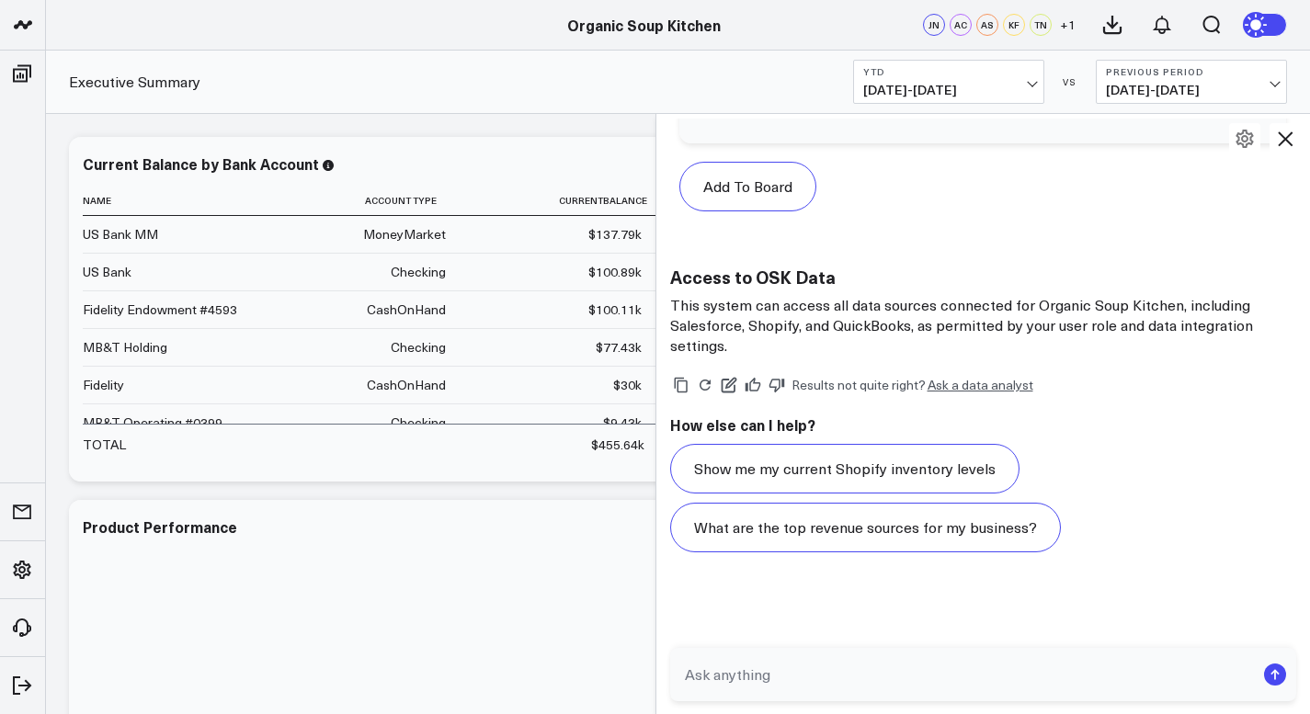
scroll to position [23271, 0]
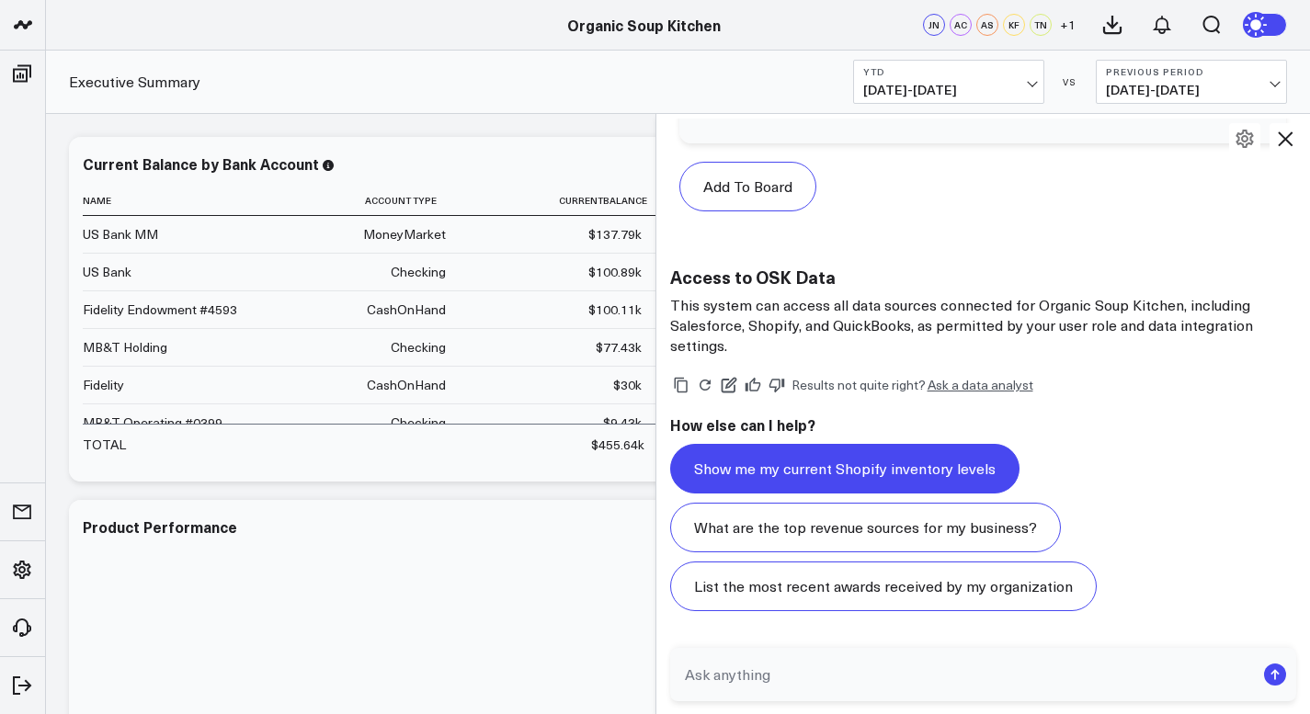
click at [807, 475] on button "Show me my current Shopify inventory levels" at bounding box center [844, 469] width 349 height 50
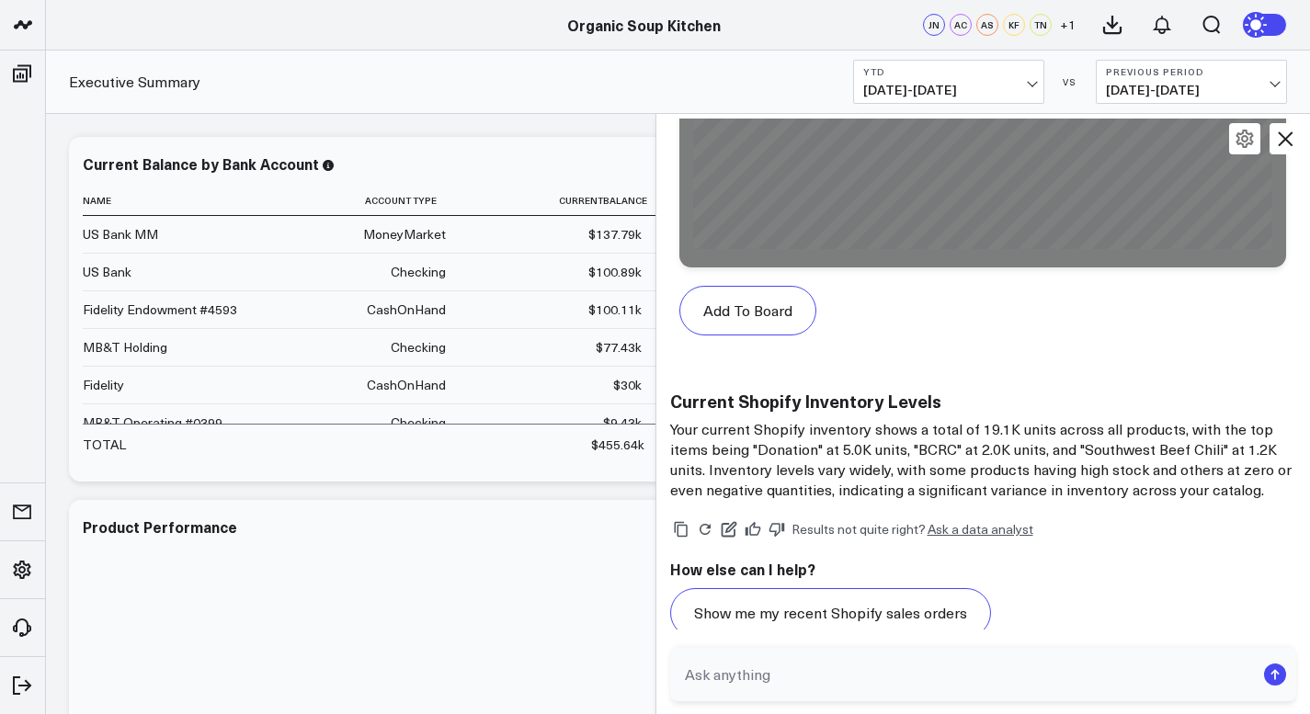
scroll to position [25481, 0]
